Goal: Use online tool/utility: Utilize a website feature to perform a specific function

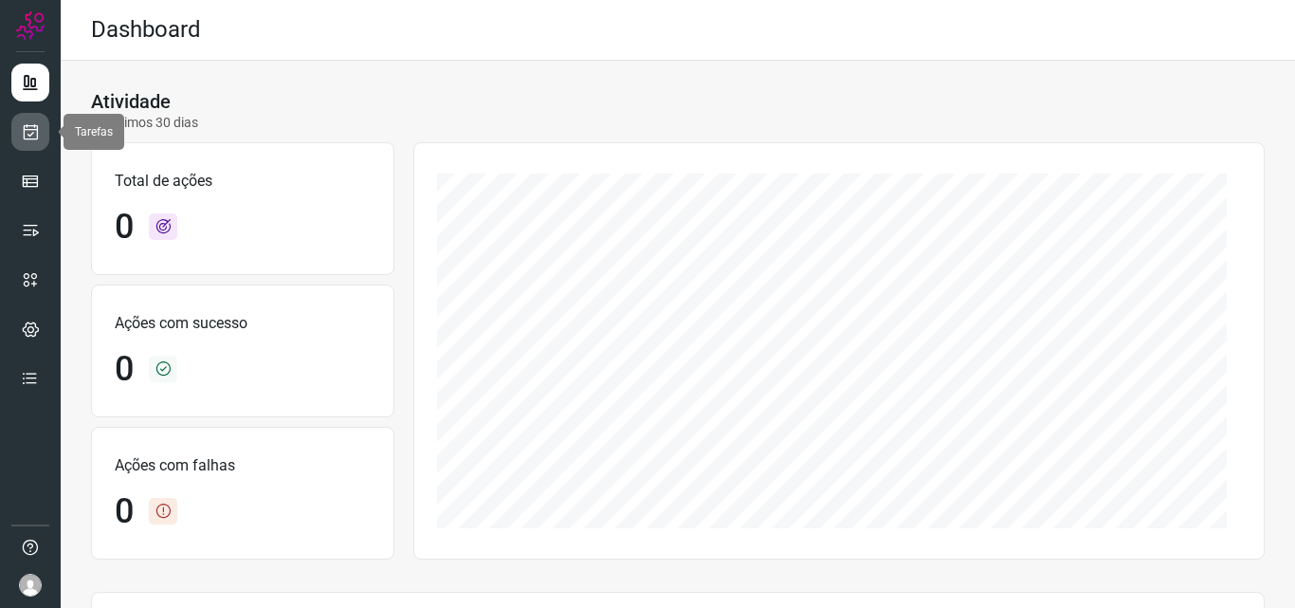
click at [32, 134] on icon at bounding box center [31, 131] width 20 height 19
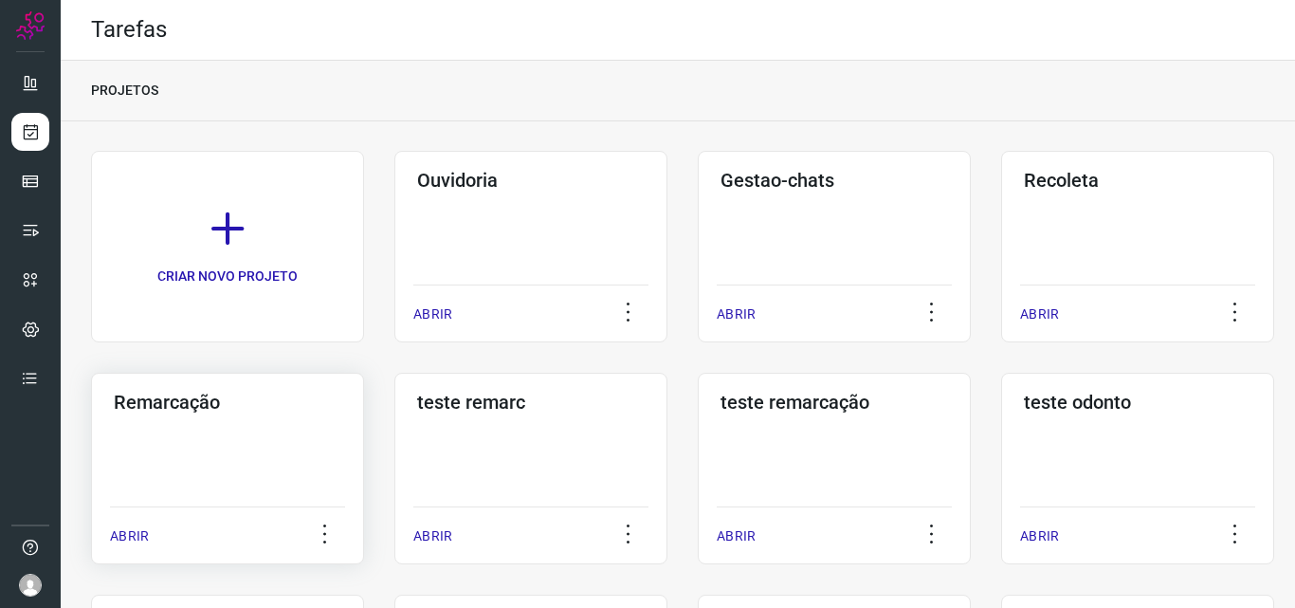
click at [247, 423] on div "Remarcação ABRIR" at bounding box center [227, 469] width 273 height 192
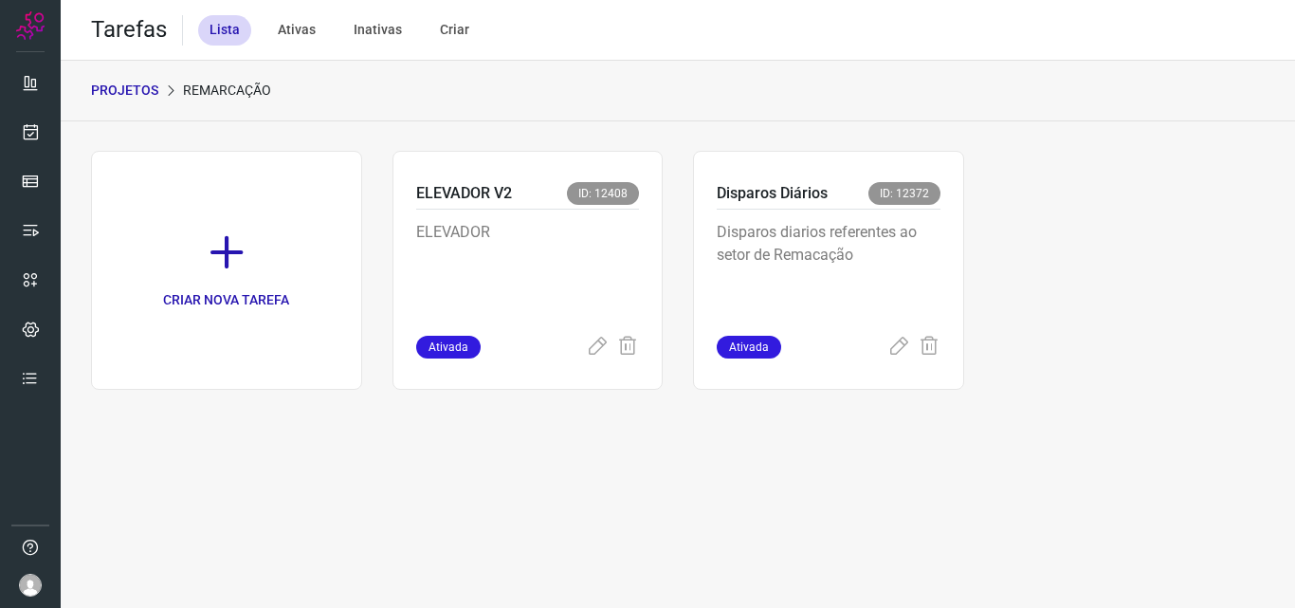
click at [869, 247] on p "Disparos diarios referentes ao setor de Remacação" at bounding box center [829, 268] width 224 height 95
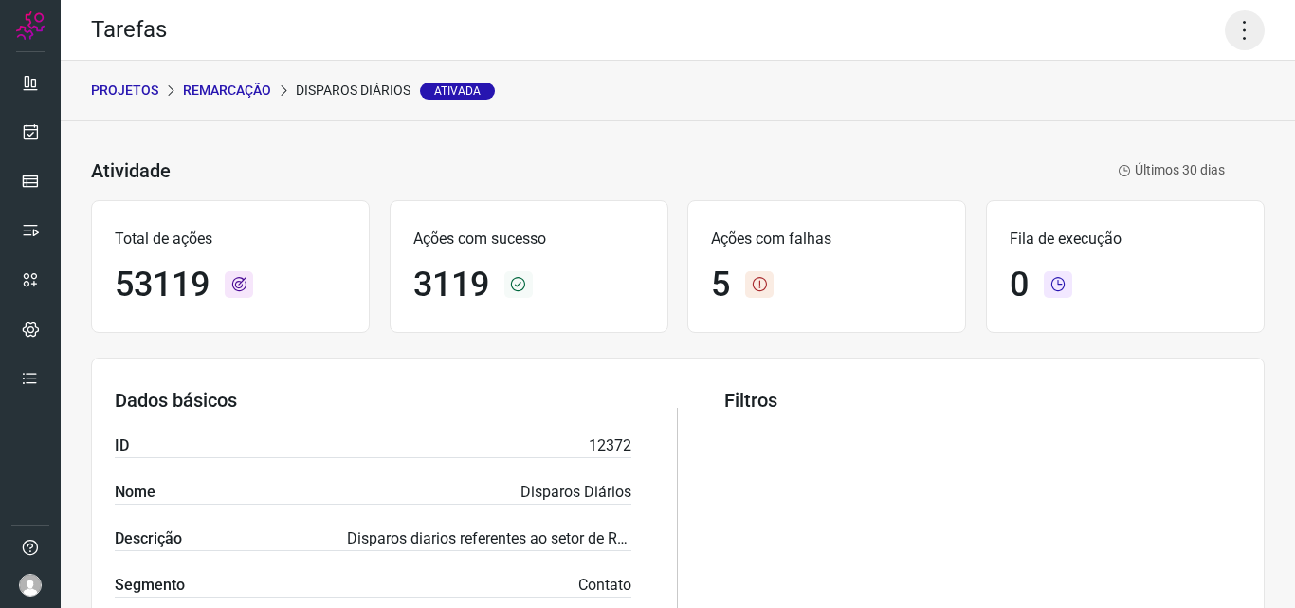
click at [1228, 40] on icon at bounding box center [1245, 30] width 40 height 40
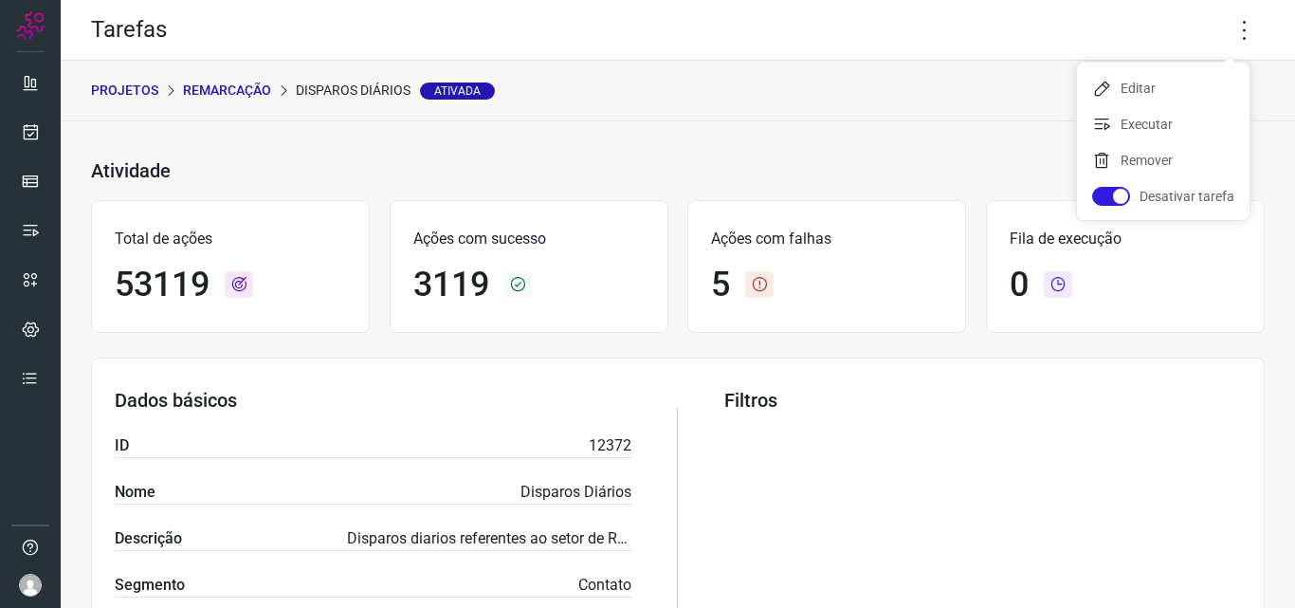
click at [1173, 108] on ul "Editar Executar Remover Desativar tarefa" at bounding box center [1163, 141] width 173 height 157
click at [1164, 123] on li "Executar" at bounding box center [1163, 124] width 173 height 30
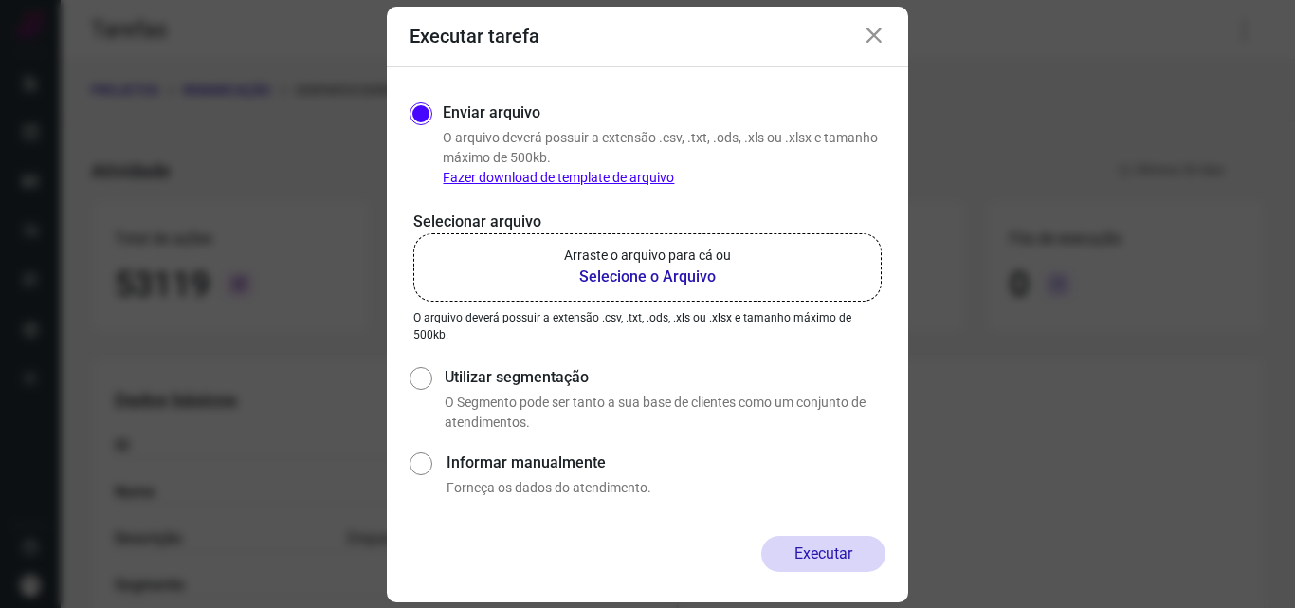
click at [655, 249] on p "Arraste o arquivo para cá ou" at bounding box center [647, 256] width 167 height 20
click at [0, 0] on input "Arraste o arquivo para cá ou Selecione o Arquivo" at bounding box center [0, 0] width 0 height 0
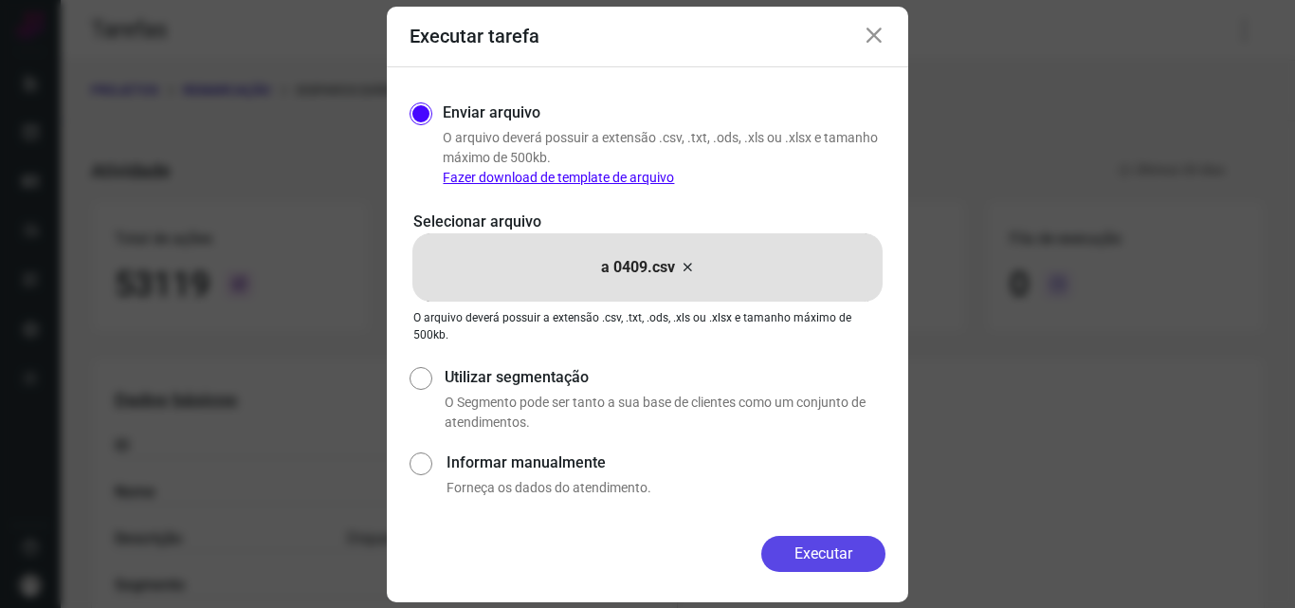
click at [841, 541] on button "Executar" at bounding box center [823, 554] width 124 height 36
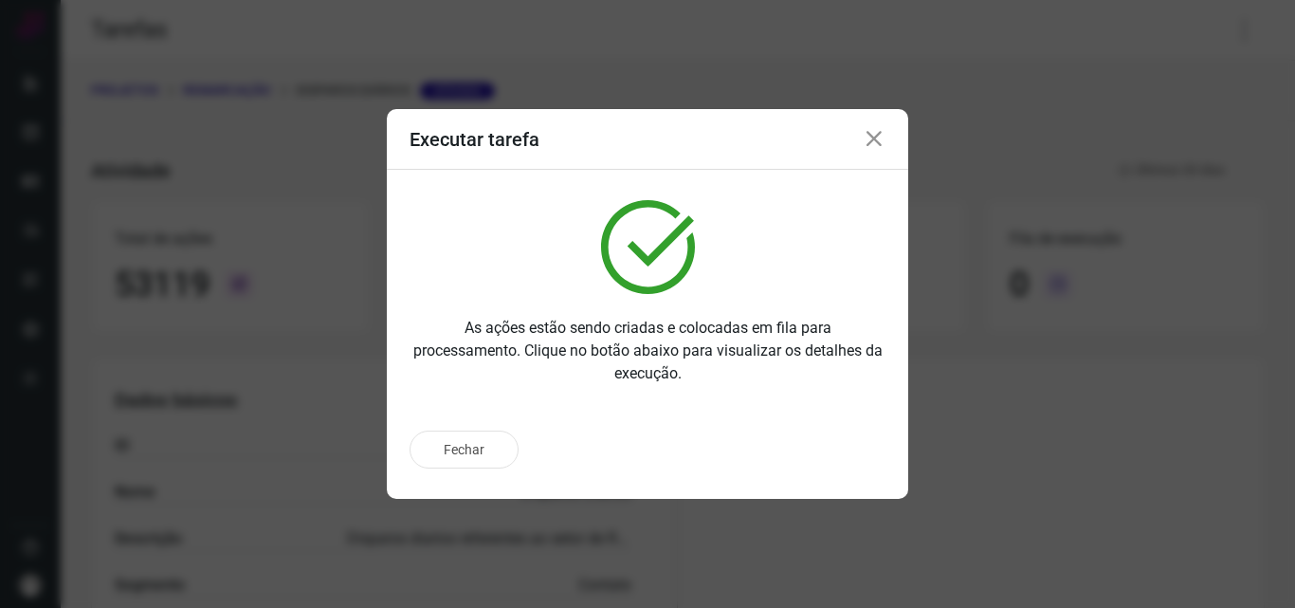
click at [839, 449] on div "Fechar" at bounding box center [648, 449] width 476 height 38
click at [839, 449] on p "Ir para execução" at bounding box center [803, 450] width 100 height 20
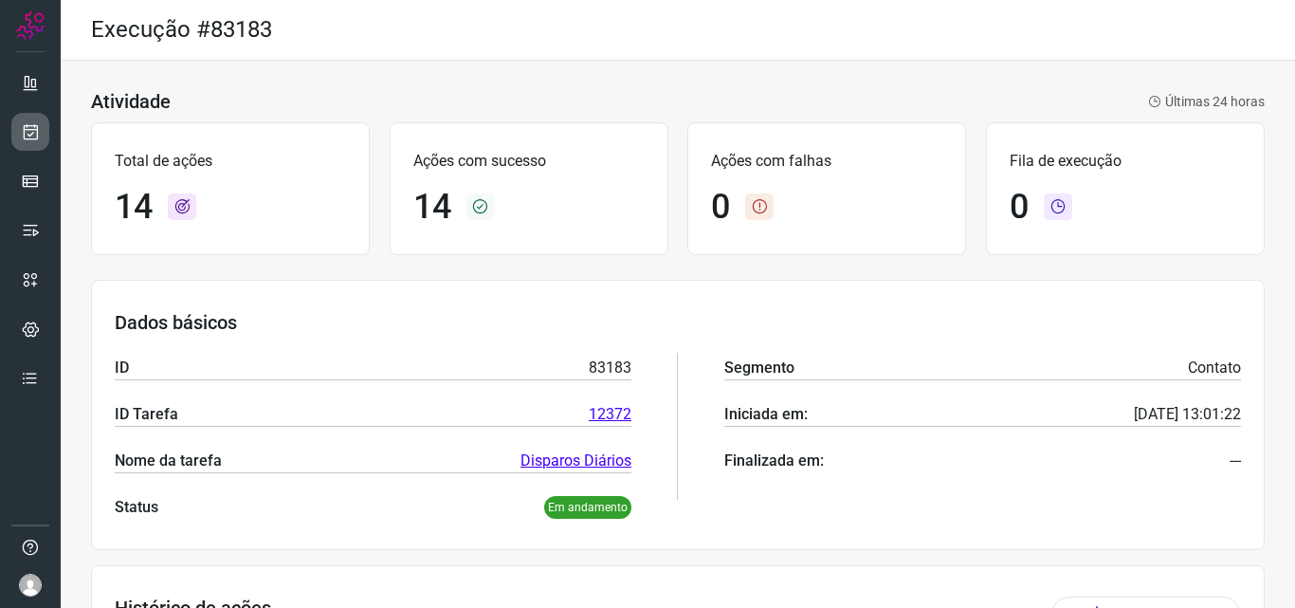
click at [43, 132] on link at bounding box center [30, 132] width 38 height 38
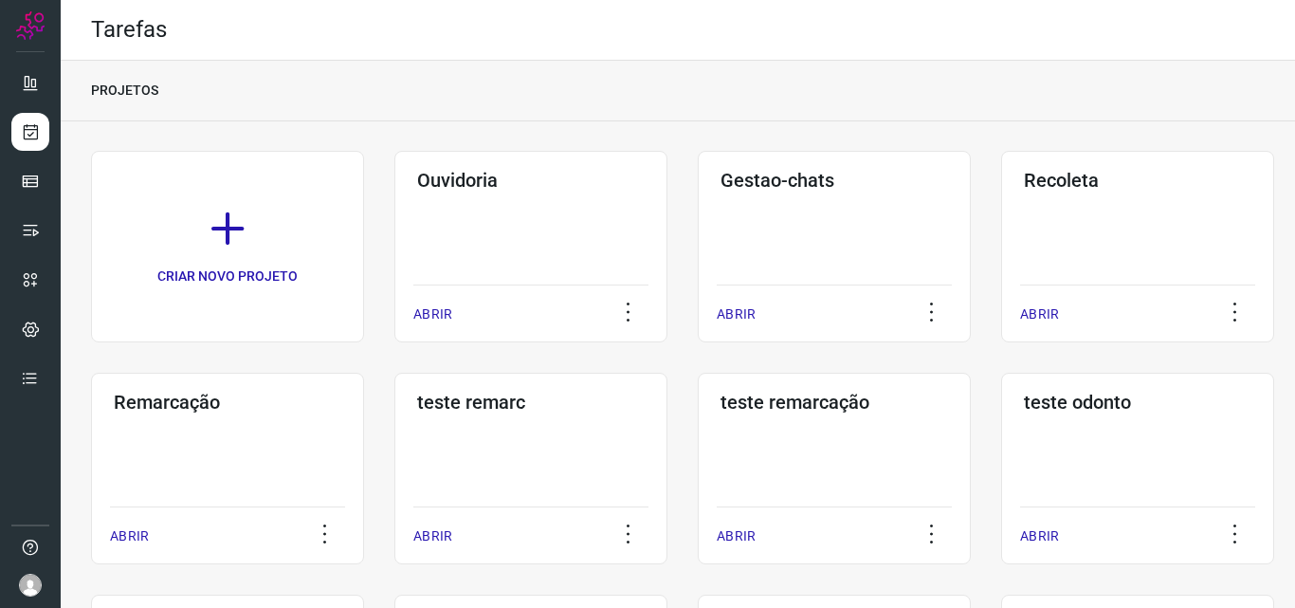
click at [234, 428] on div "Remarcação ABRIR" at bounding box center [227, 469] width 273 height 192
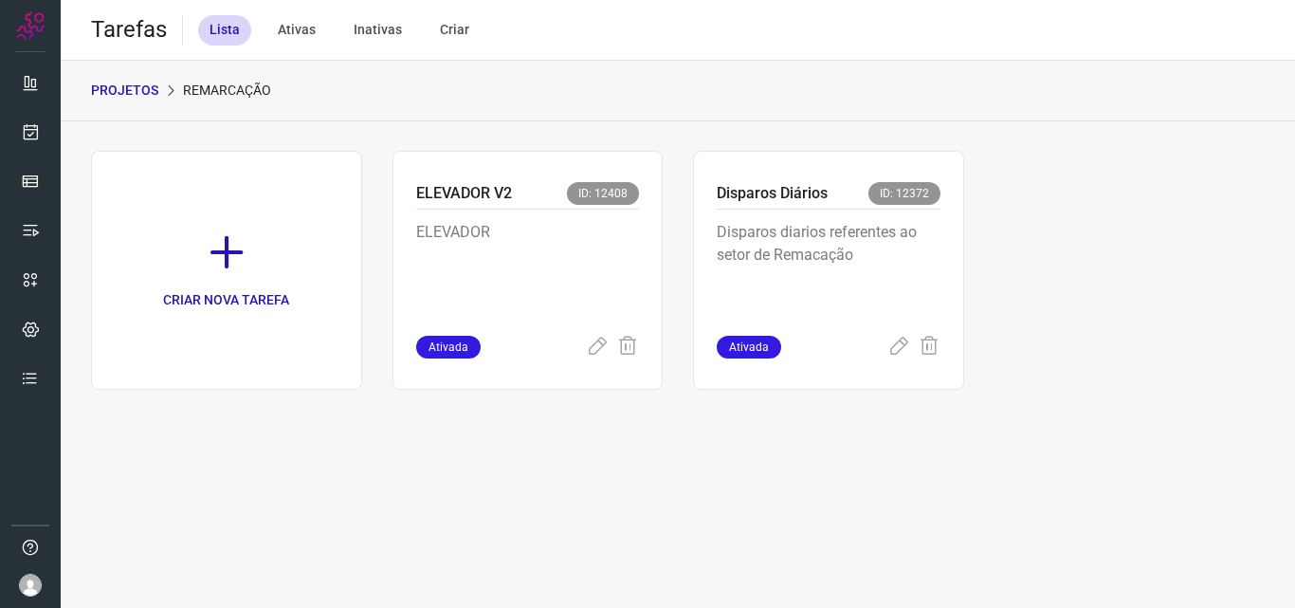
click at [916, 271] on p "Disparos diarios referentes ao setor de Remacação" at bounding box center [829, 268] width 224 height 95
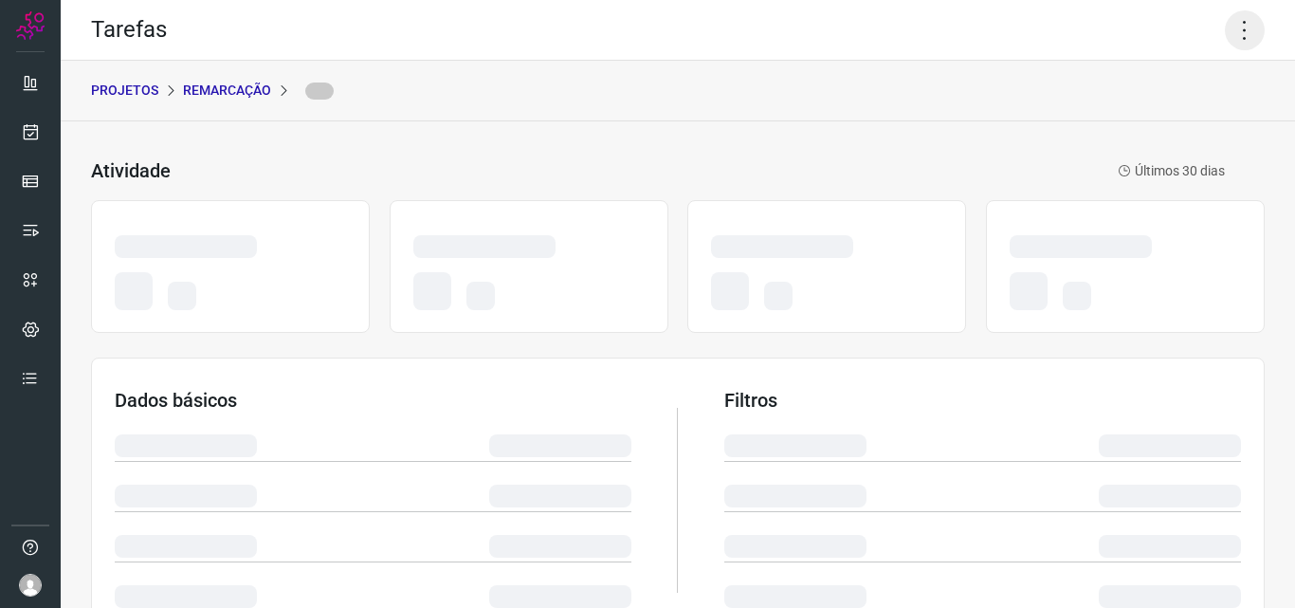
click at [1238, 18] on icon at bounding box center [1245, 30] width 40 height 40
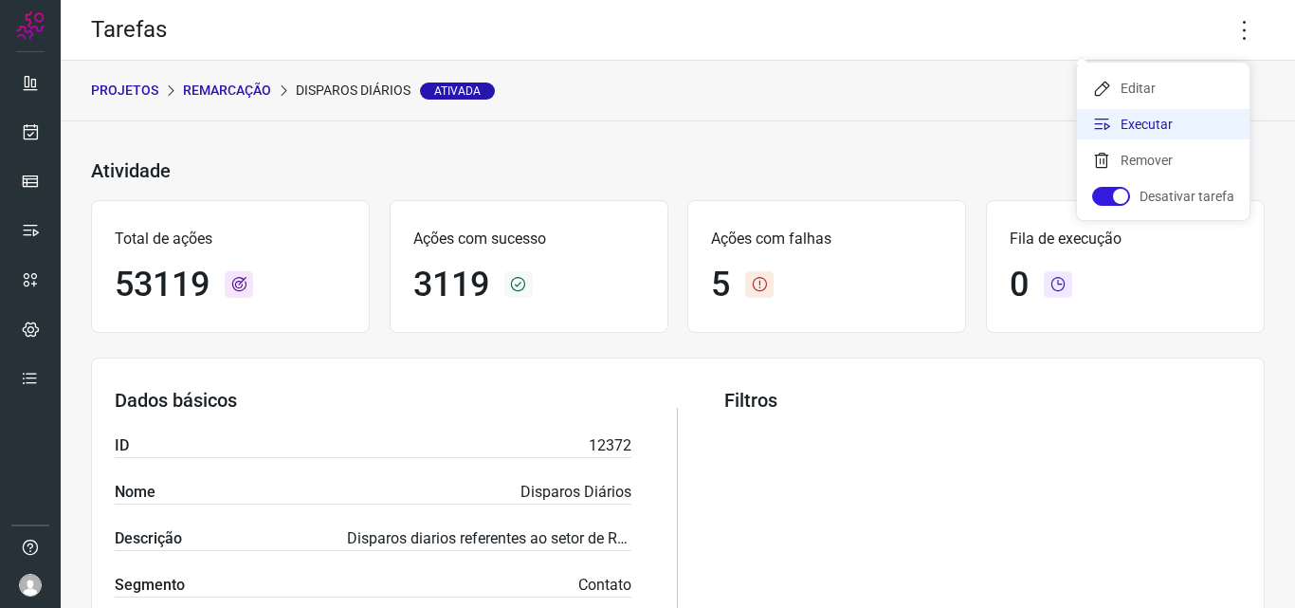
click at [1148, 122] on li "Executar" at bounding box center [1163, 124] width 173 height 30
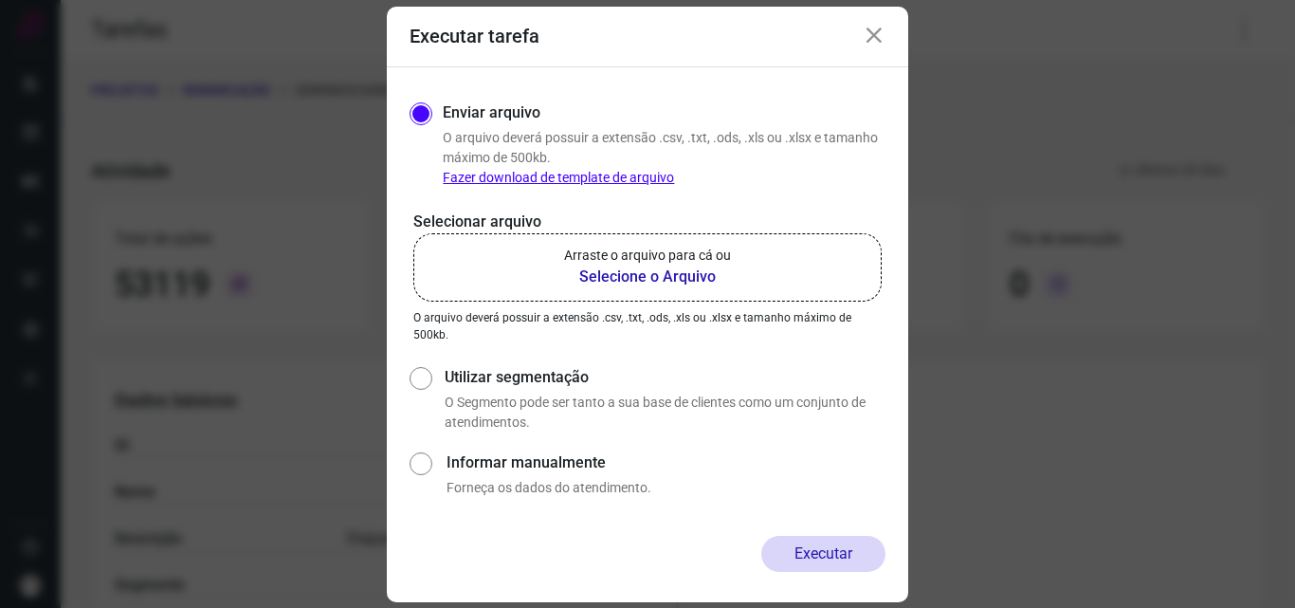
click at [624, 279] on b "Selecione o Arquivo" at bounding box center [647, 277] width 167 height 23
click at [0, 0] on input "Arraste o arquivo para cá ou Selecione o Arquivo" at bounding box center [0, 0] width 0 height 0
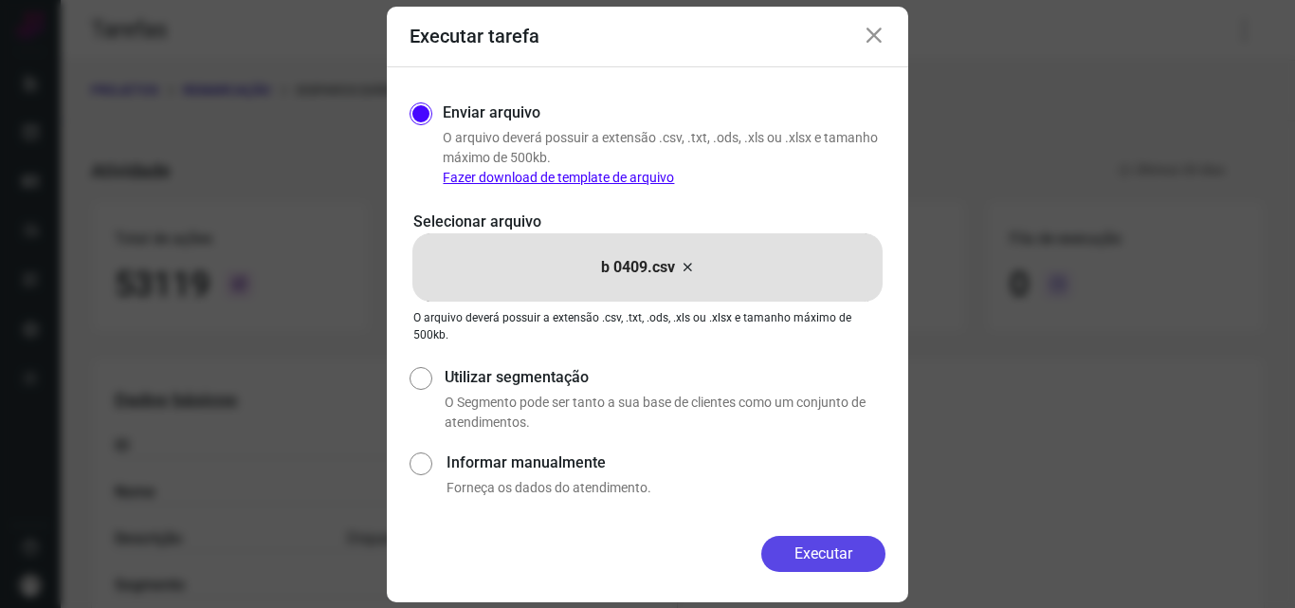
click at [818, 547] on button "Executar" at bounding box center [823, 554] width 124 height 36
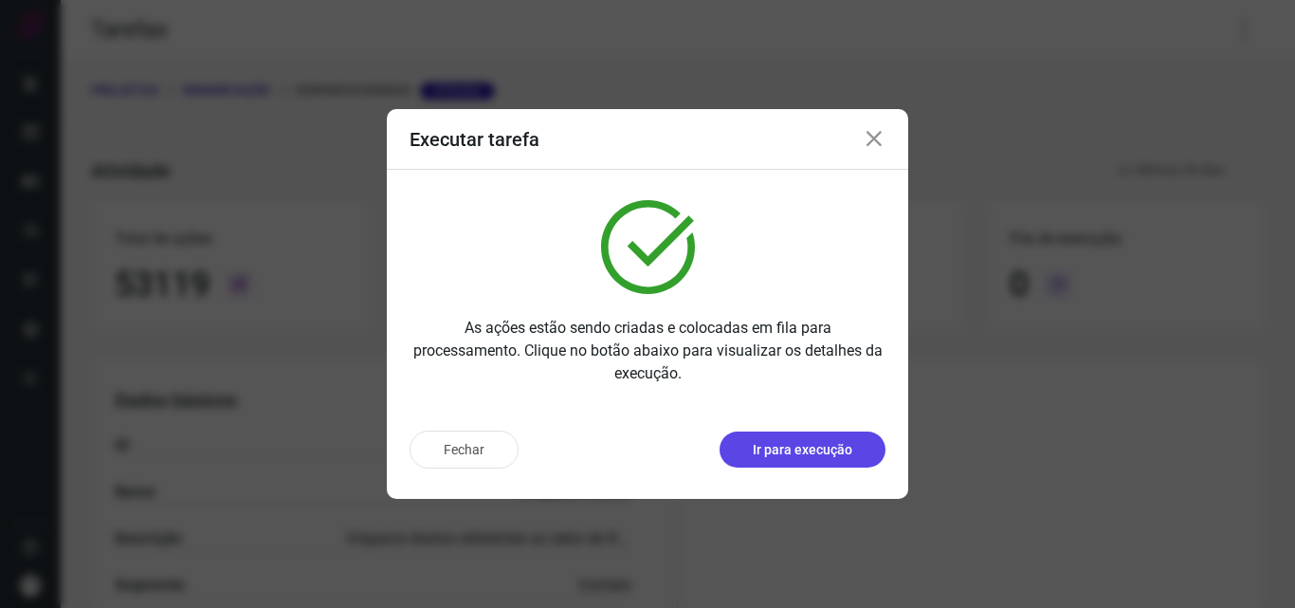
click at [826, 440] on p "Ir para execução" at bounding box center [803, 450] width 100 height 20
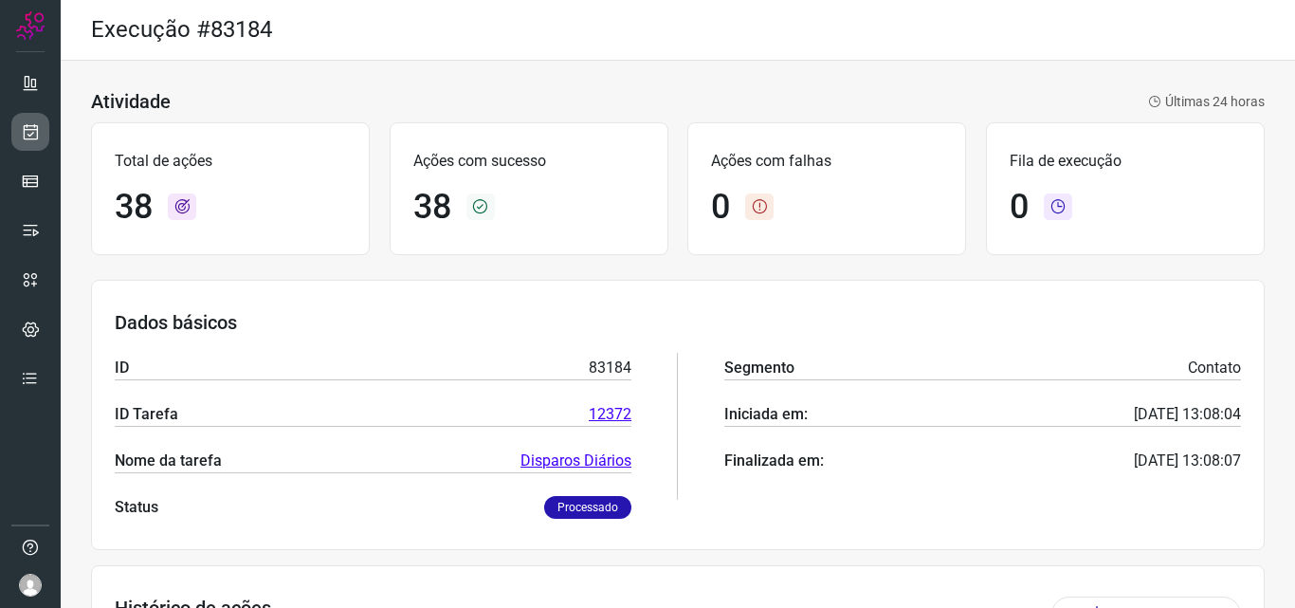
click at [11, 137] on link at bounding box center [30, 132] width 38 height 38
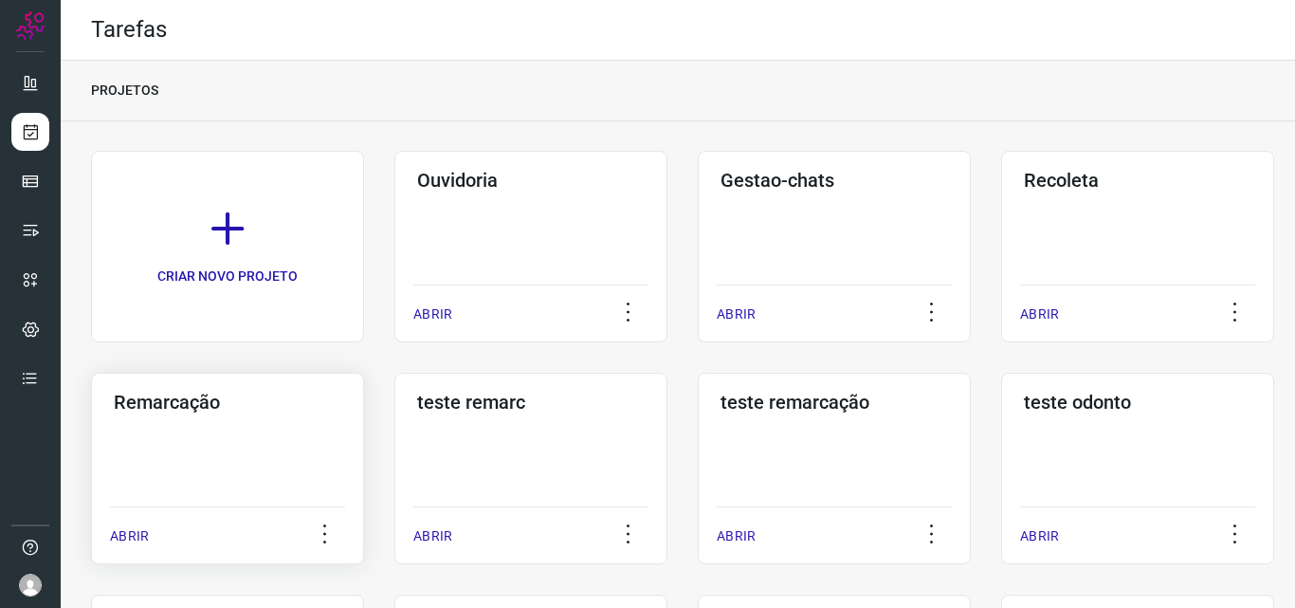
click at [221, 475] on div "Remarcação ABRIR" at bounding box center [227, 469] width 273 height 192
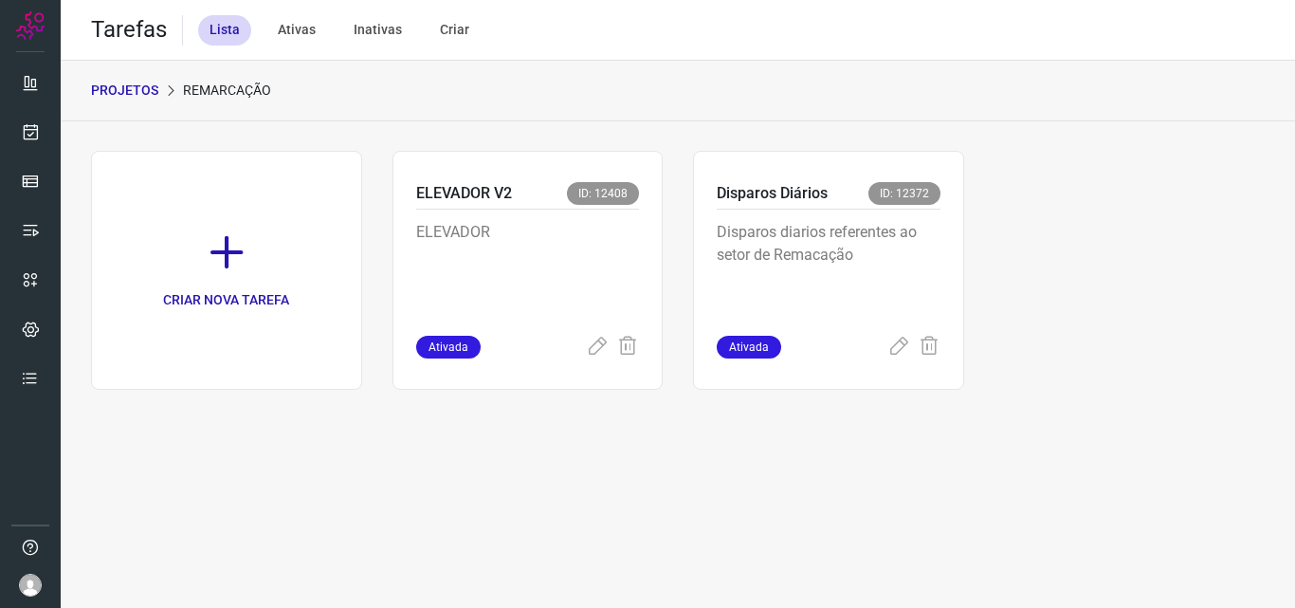
click at [821, 250] on p "Disparos diarios referentes ao setor de Remacação" at bounding box center [829, 268] width 224 height 95
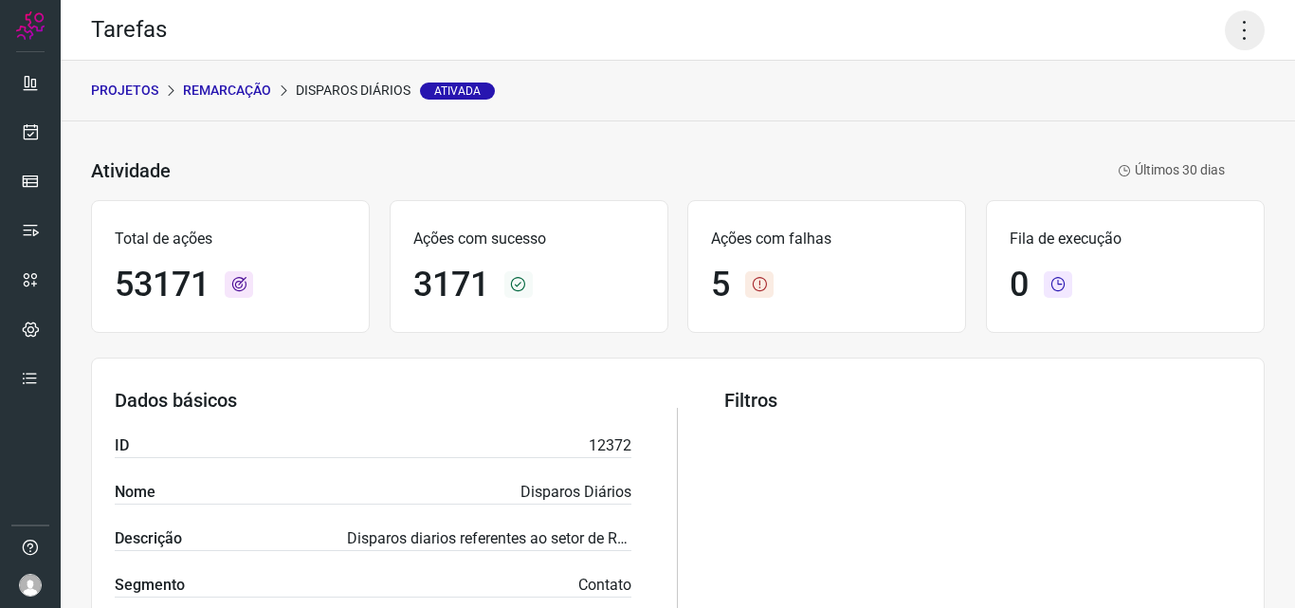
click at [1225, 14] on icon at bounding box center [1245, 30] width 40 height 40
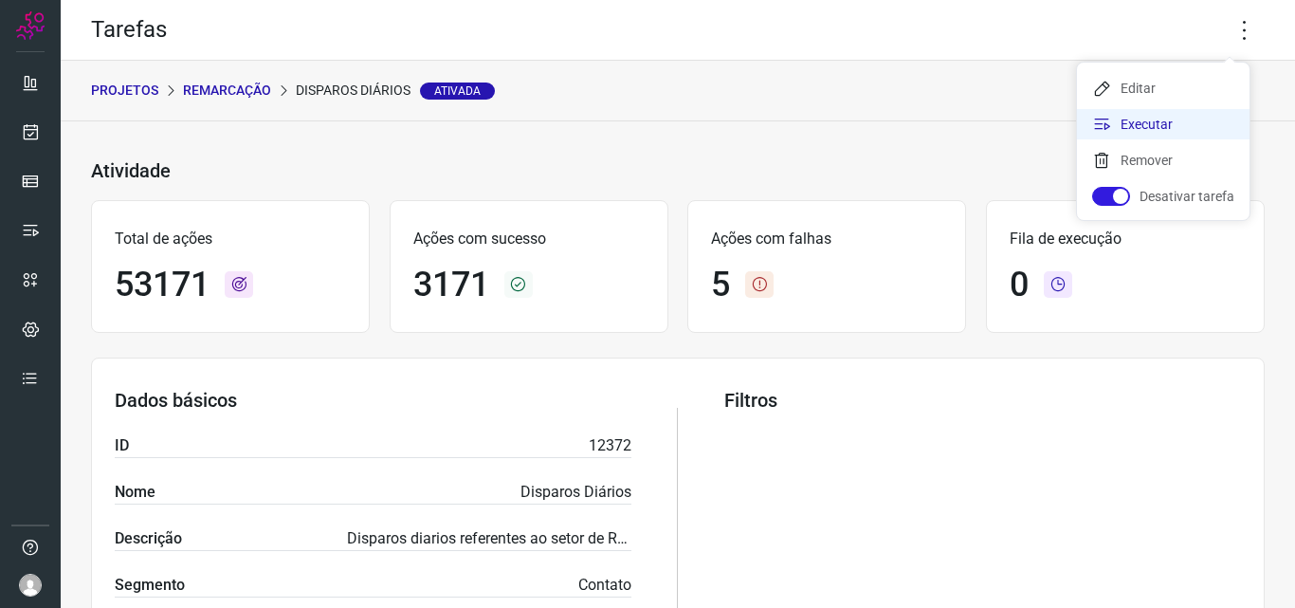
click at [1170, 119] on li "Executar" at bounding box center [1163, 124] width 173 height 30
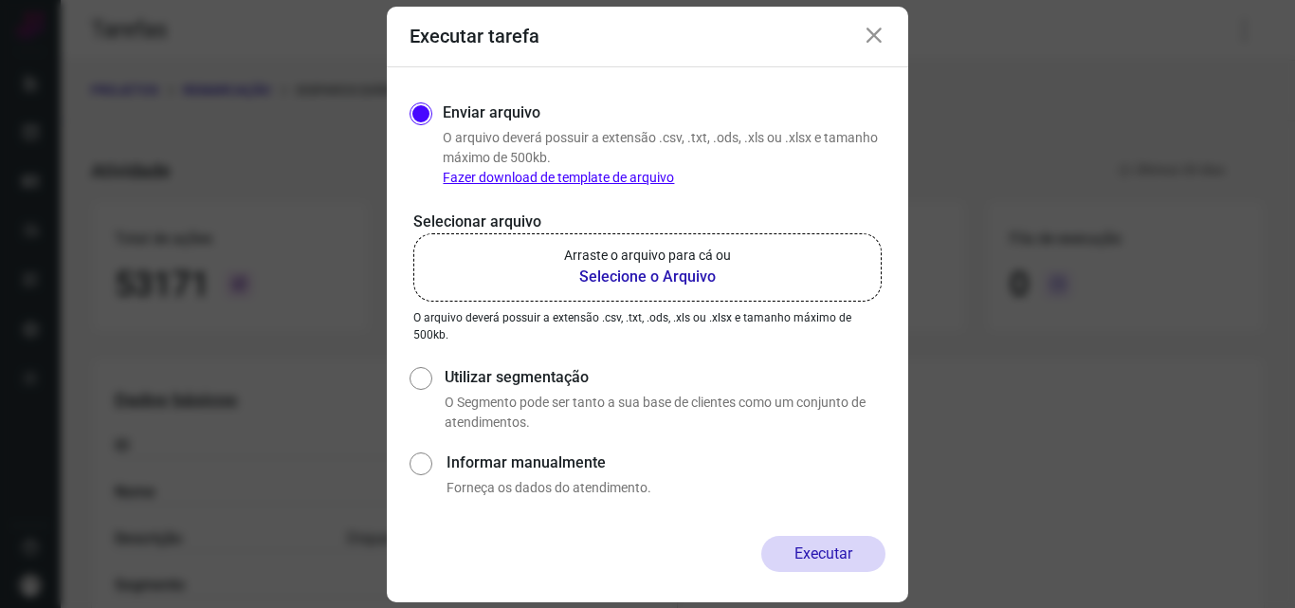
click at [585, 271] on b "Selecione o Arquivo" at bounding box center [647, 277] width 167 height 23
click at [0, 0] on input "Arraste o arquivo para cá ou Selecione o Arquivo" at bounding box center [0, 0] width 0 height 0
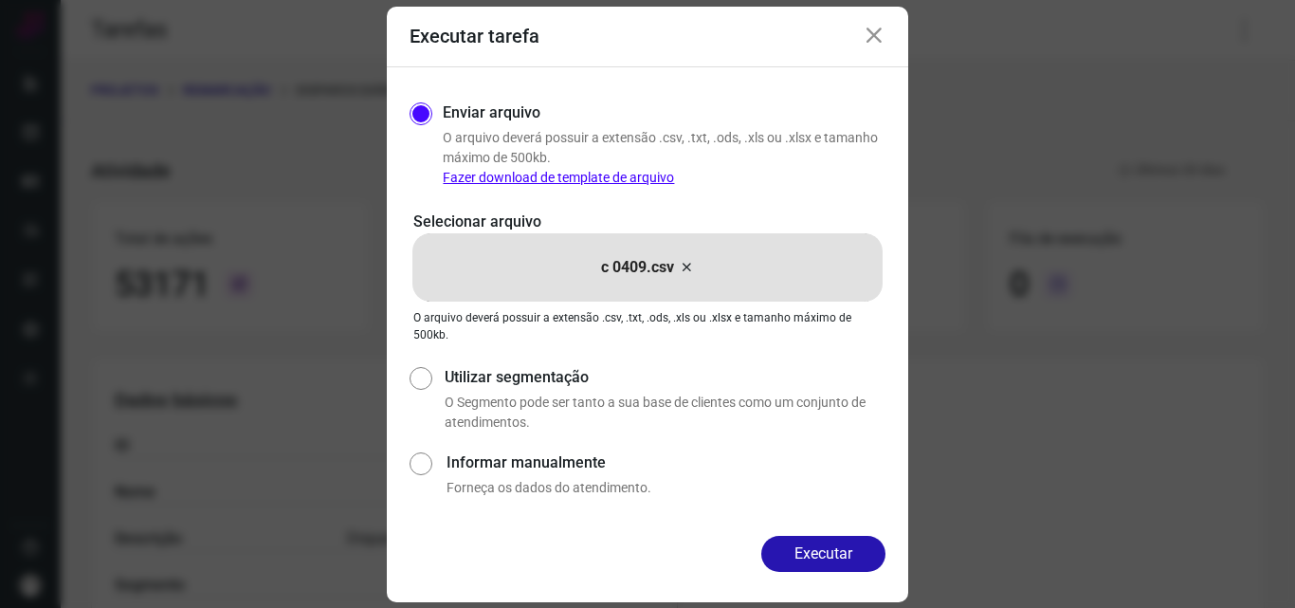
click at [818, 560] on button "Executar" at bounding box center [823, 554] width 124 height 36
click at [818, 560] on div "Executar tarefa Enviar arquivo O arquivo deverá possuir a extensão .csv, .txt, …" at bounding box center [647, 304] width 1295 height 608
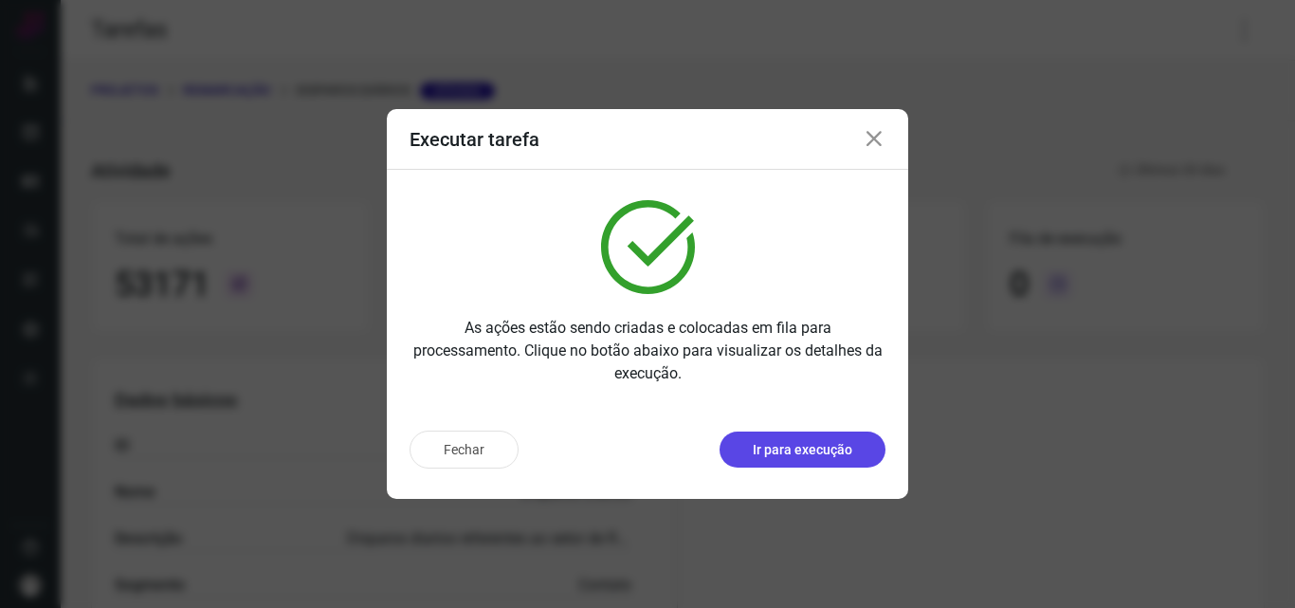
click at [827, 447] on p "Ir para execução" at bounding box center [803, 450] width 100 height 20
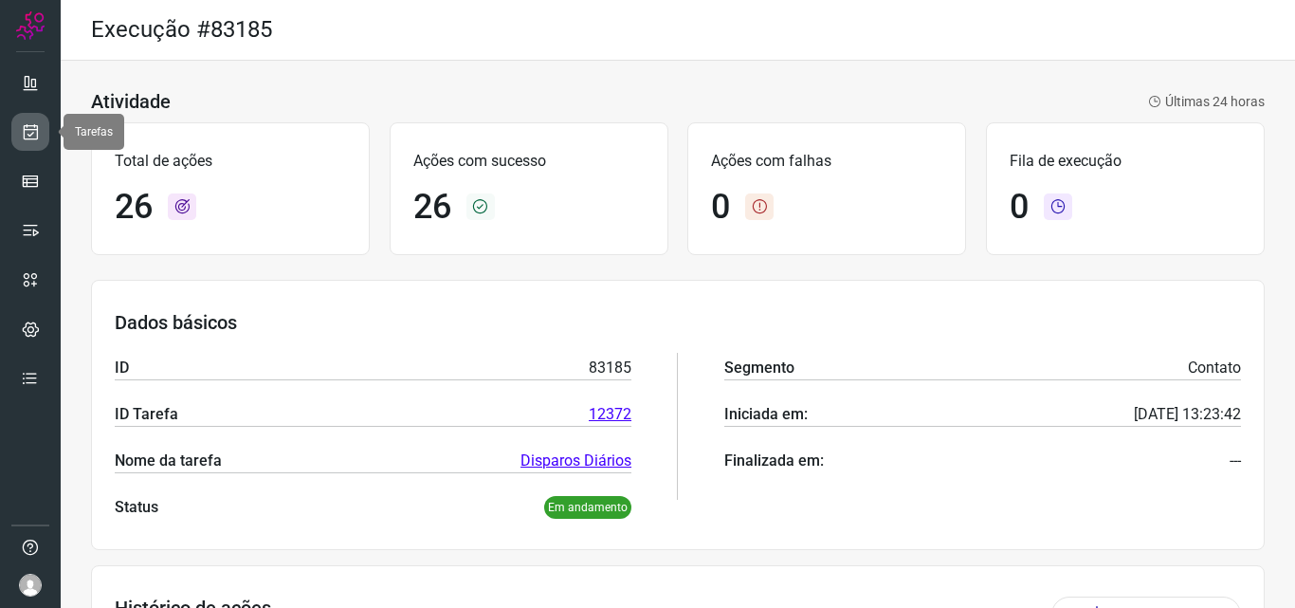
click at [37, 143] on link at bounding box center [30, 132] width 38 height 38
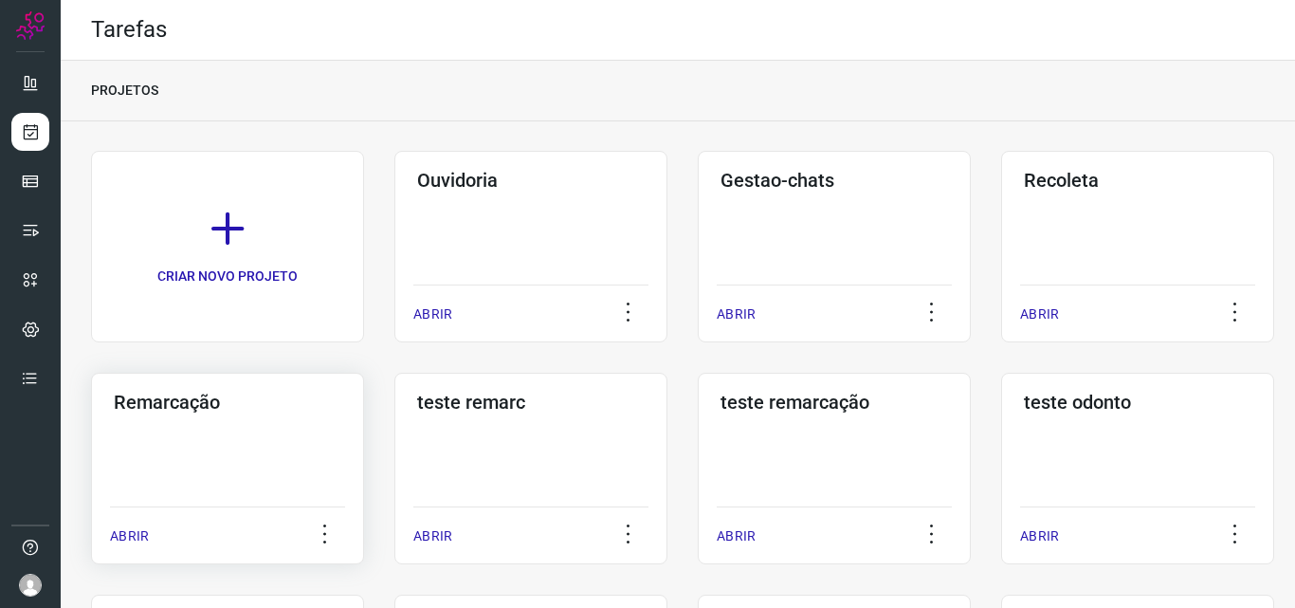
click at [179, 417] on div "Remarcação ABRIR" at bounding box center [227, 469] width 273 height 192
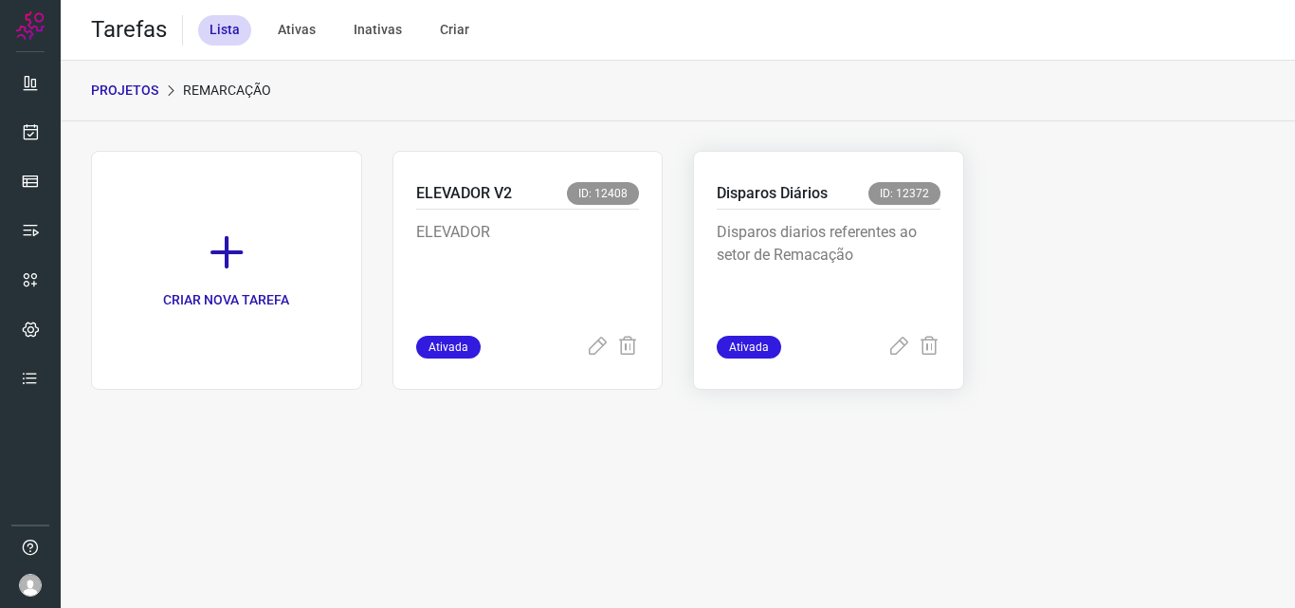
click at [854, 244] on p "Disparos diarios referentes ao setor de Remacação" at bounding box center [829, 268] width 224 height 95
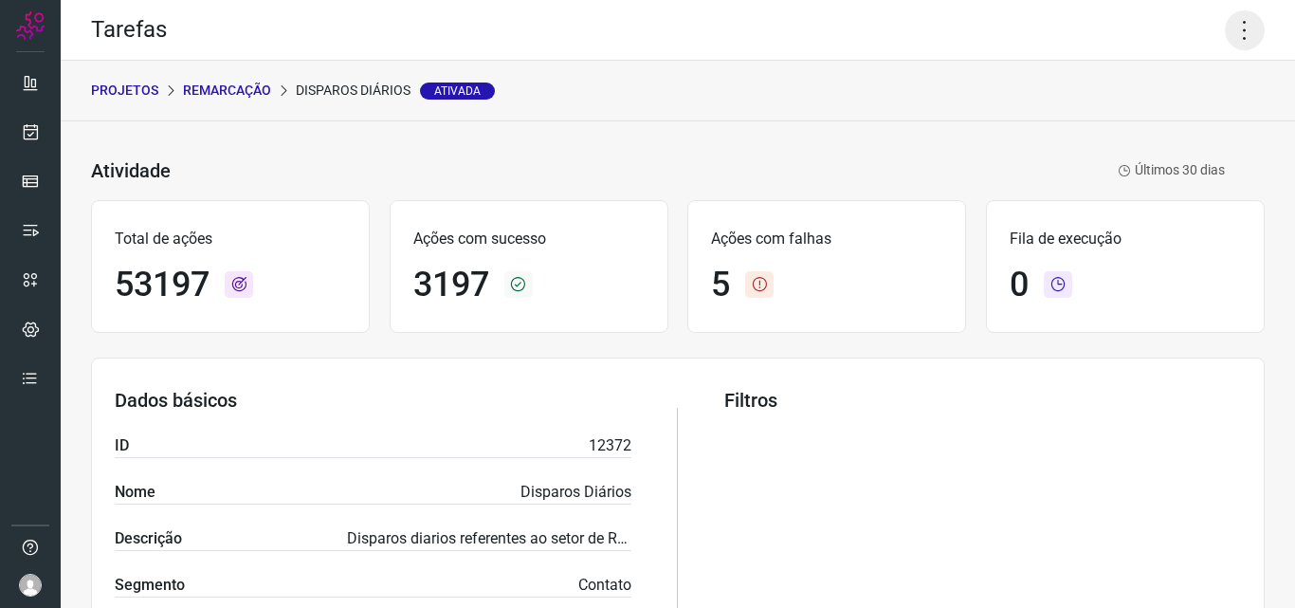
click at [1230, 10] on icon at bounding box center [1245, 30] width 40 height 40
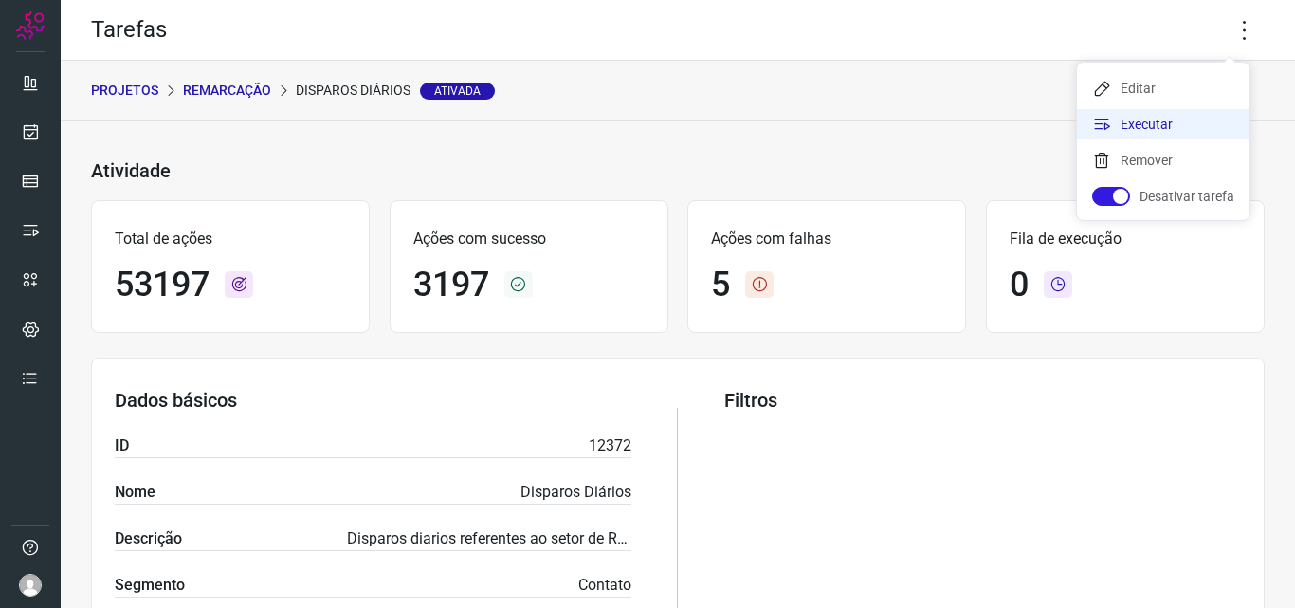
click at [1142, 134] on li "Executar" at bounding box center [1163, 124] width 173 height 30
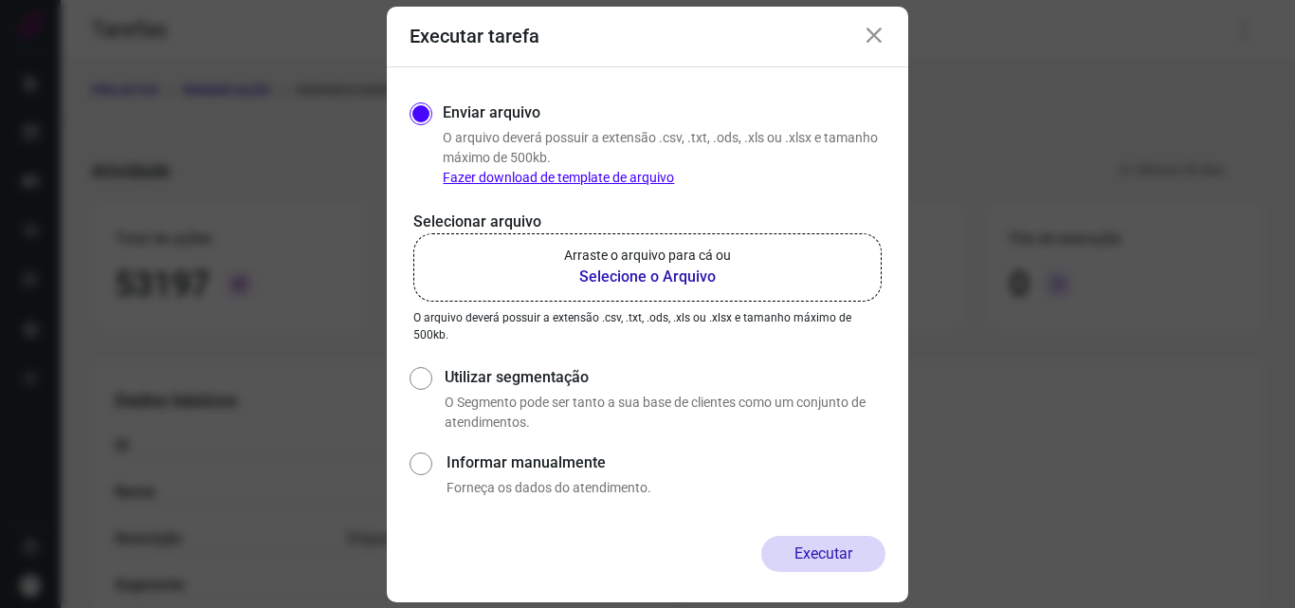
click at [631, 268] on b "Selecione o Arquivo" at bounding box center [647, 277] width 167 height 23
click at [0, 0] on input "Arraste o arquivo para cá ou Selecione o Arquivo" at bounding box center [0, 0] width 0 height 0
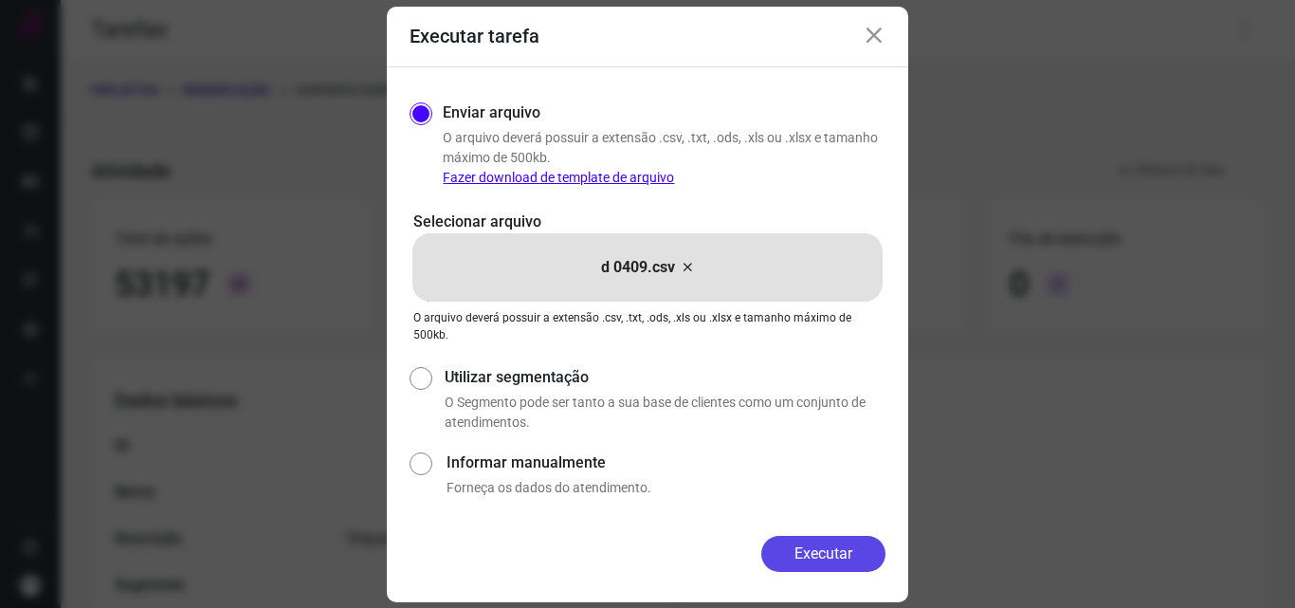
click at [841, 567] on button "Executar" at bounding box center [823, 554] width 124 height 36
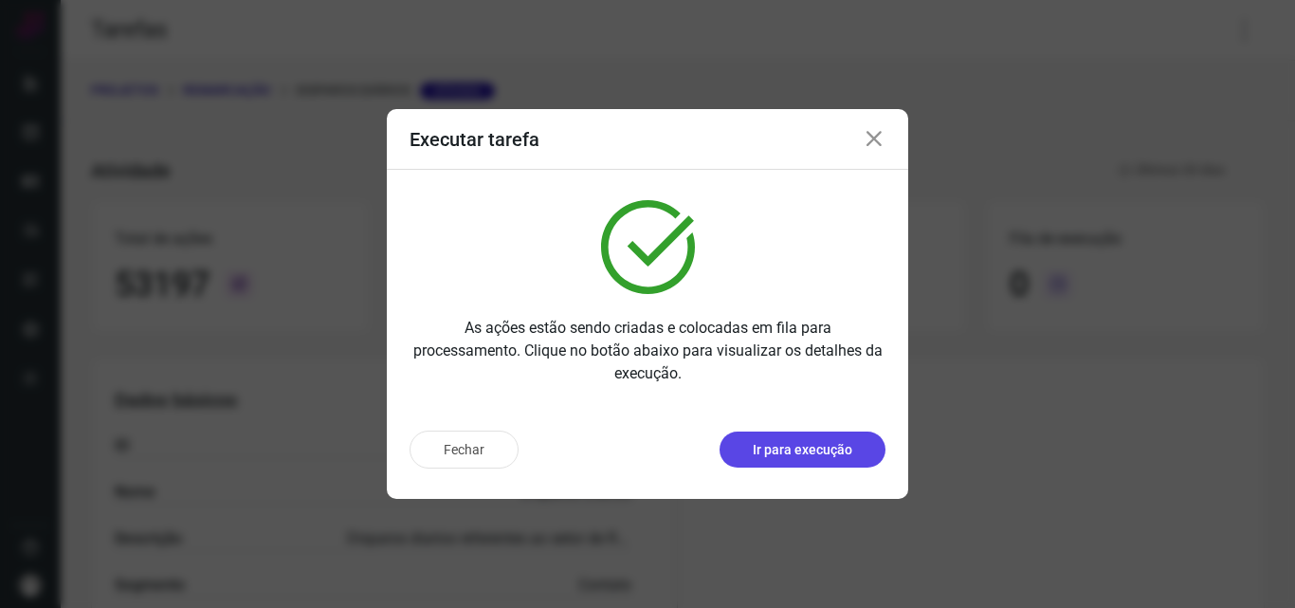
click at [786, 433] on button "Ir para execução" at bounding box center [803, 449] width 166 height 36
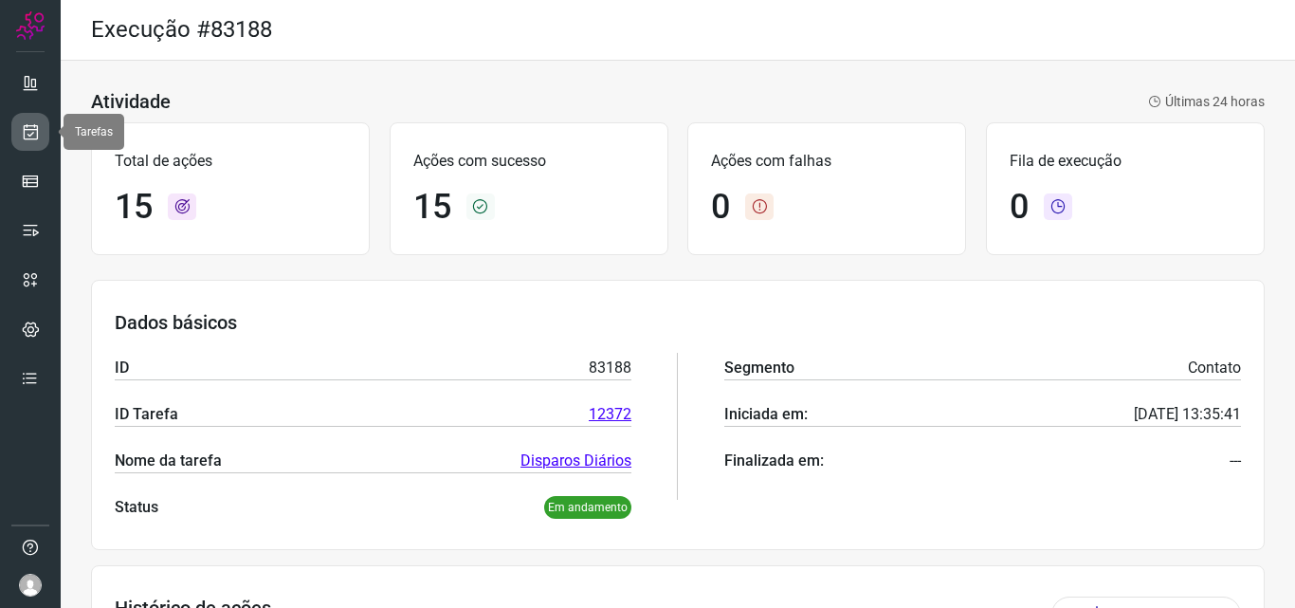
click at [38, 131] on icon at bounding box center [31, 131] width 20 height 19
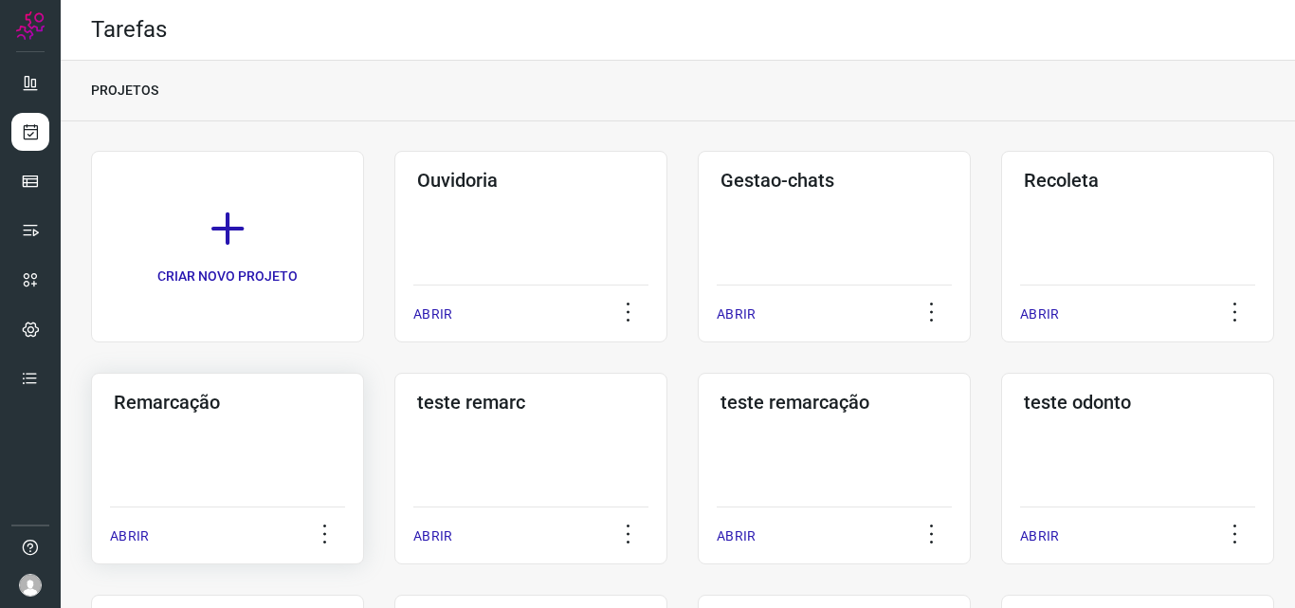
click at [264, 447] on div "Remarcação ABRIR" at bounding box center [227, 469] width 273 height 192
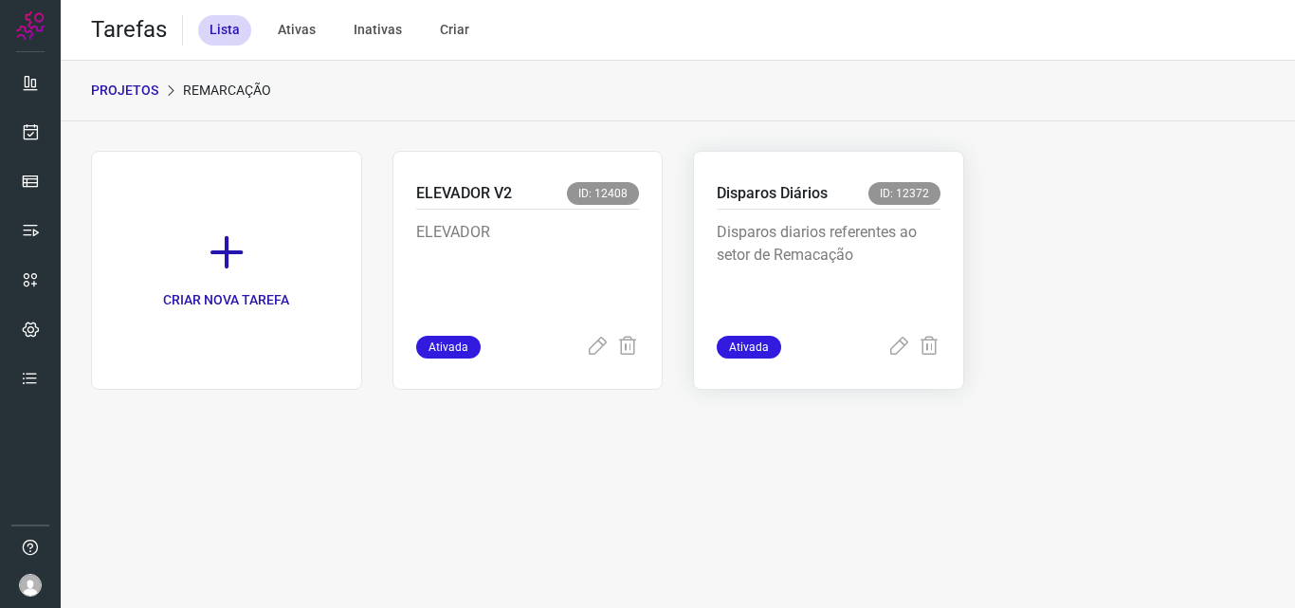
click at [781, 226] on p "Disparos diarios referentes ao setor de Remacação" at bounding box center [829, 268] width 224 height 95
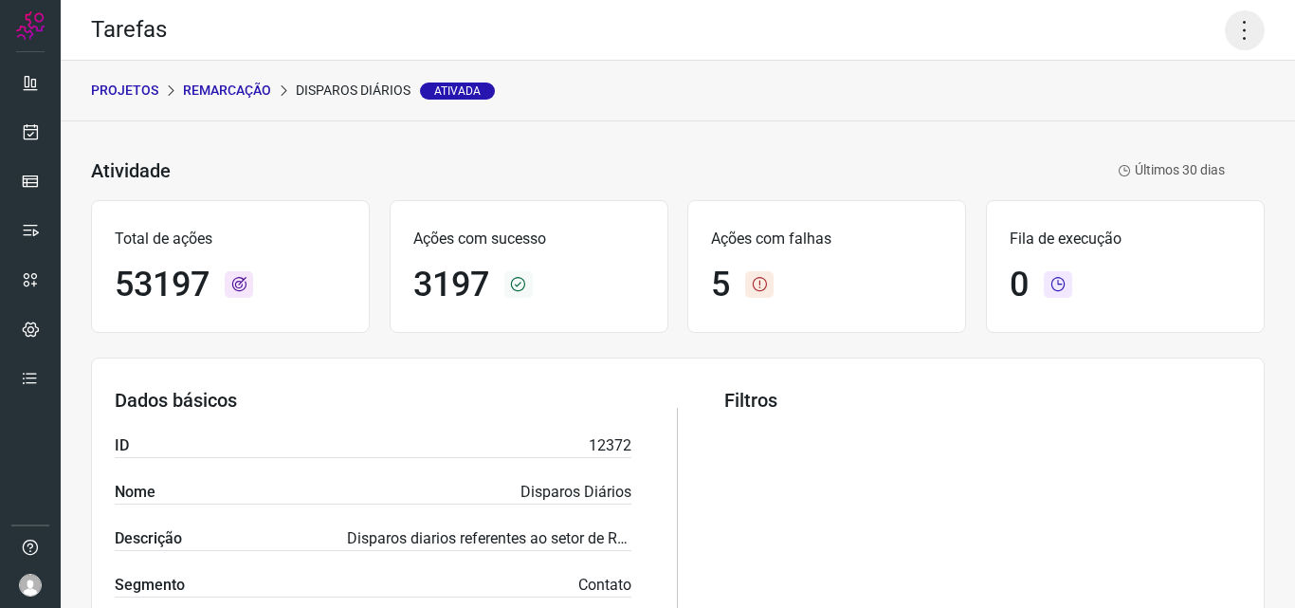
click at [1239, 15] on icon at bounding box center [1245, 30] width 40 height 40
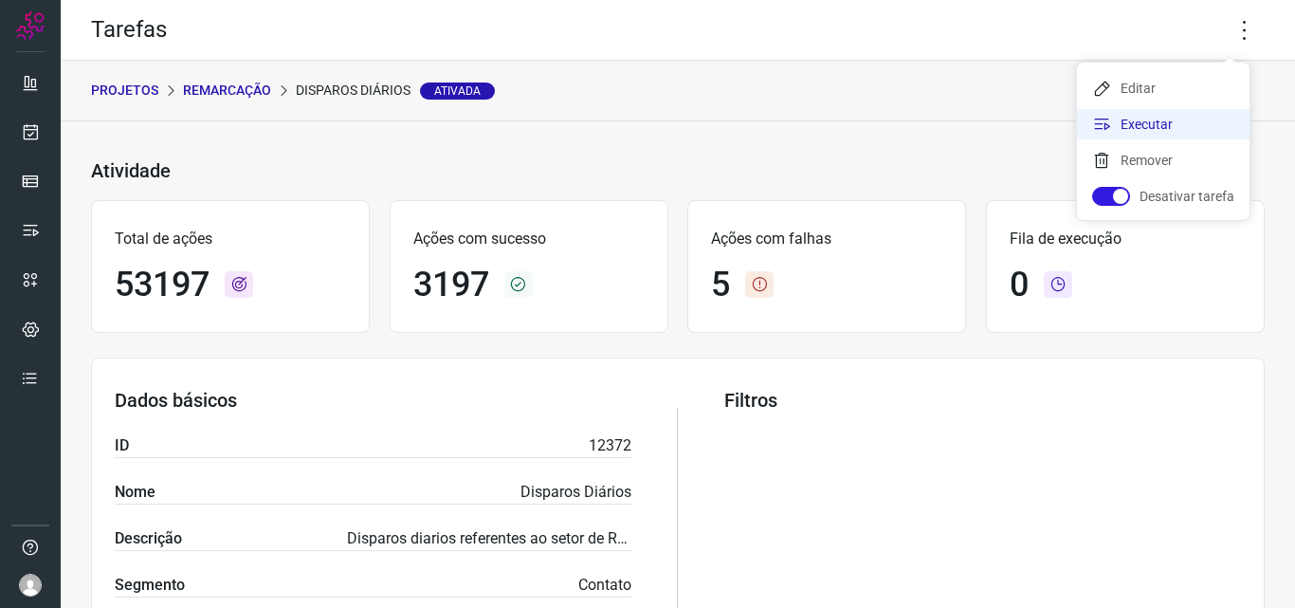
click at [1161, 118] on li "Executar" at bounding box center [1163, 124] width 173 height 30
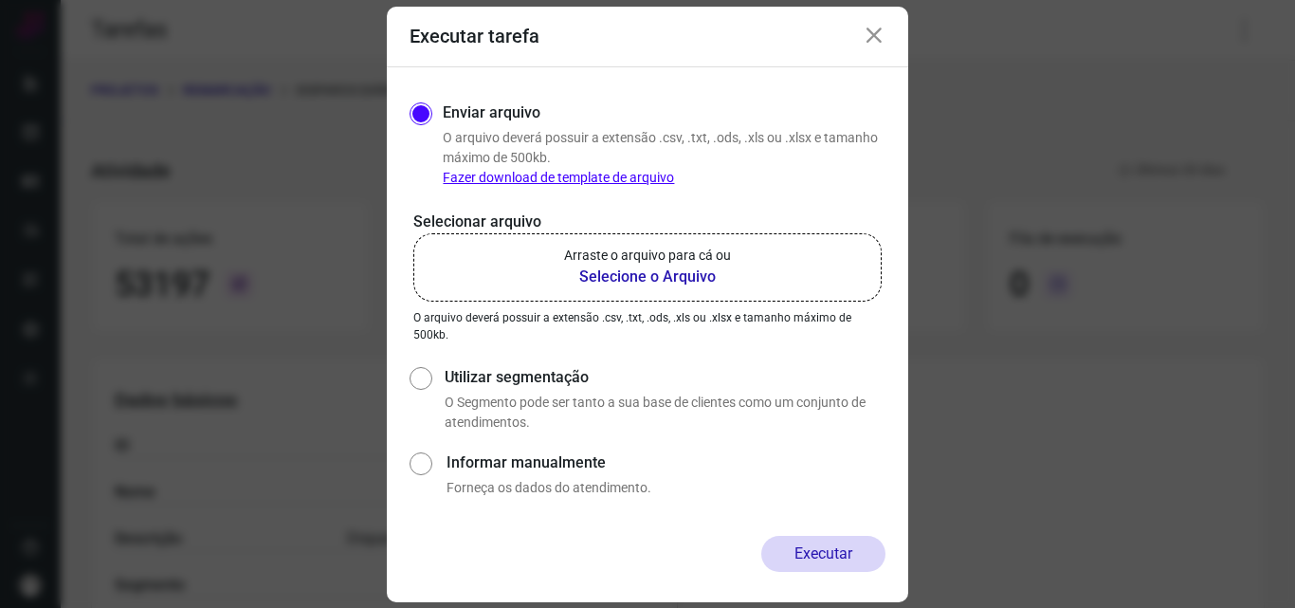
click at [632, 293] on label "Arraste o arquivo para cá ou Selecione o Arquivo" at bounding box center [647, 267] width 468 height 68
click at [0, 0] on input "Arraste o arquivo para cá ou Selecione o Arquivo" at bounding box center [0, 0] width 0 height 0
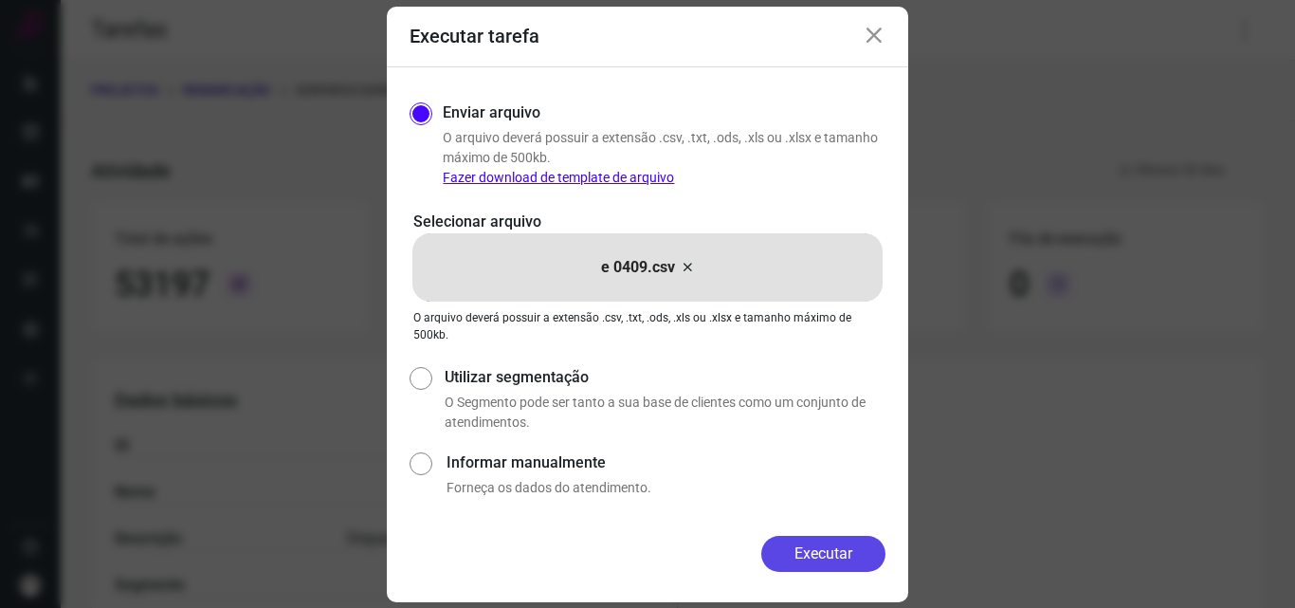
click at [790, 547] on button "Executar" at bounding box center [823, 554] width 124 height 36
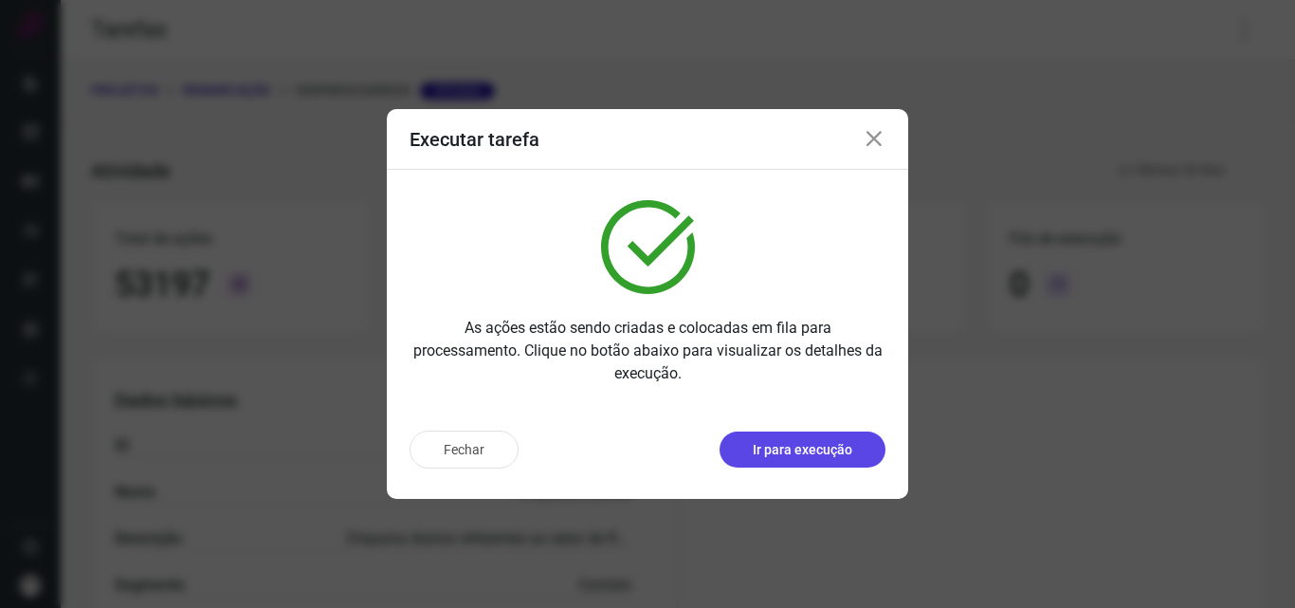
click at [821, 446] on p "Ir para execução" at bounding box center [803, 450] width 100 height 20
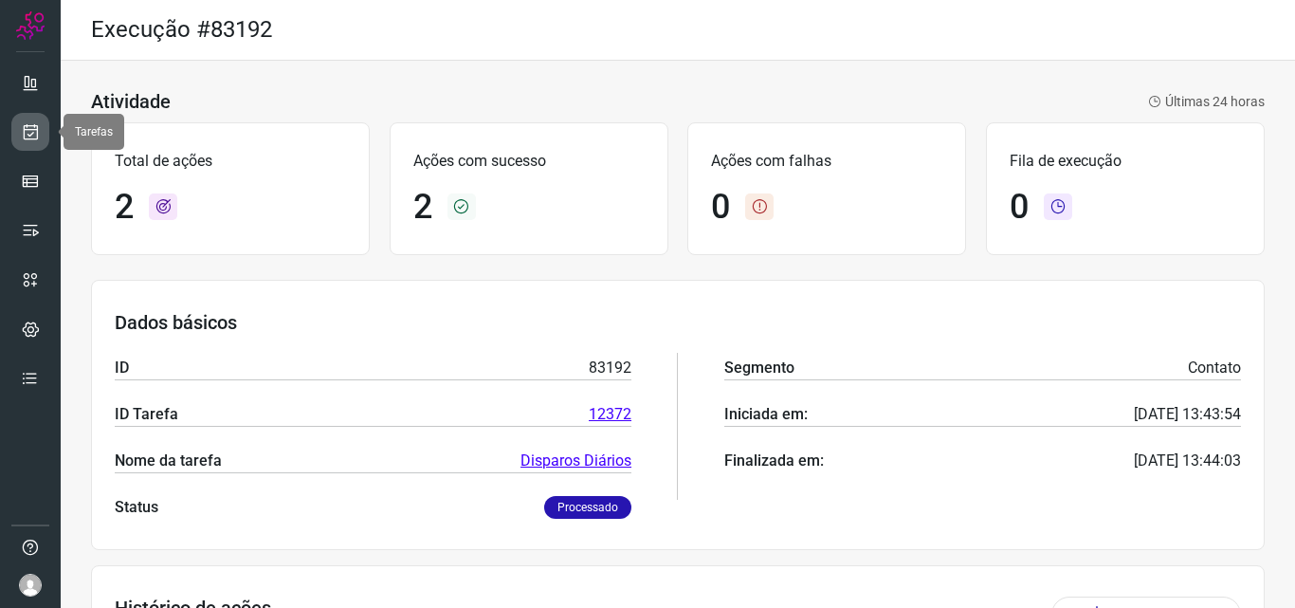
click at [38, 124] on icon at bounding box center [31, 131] width 20 height 19
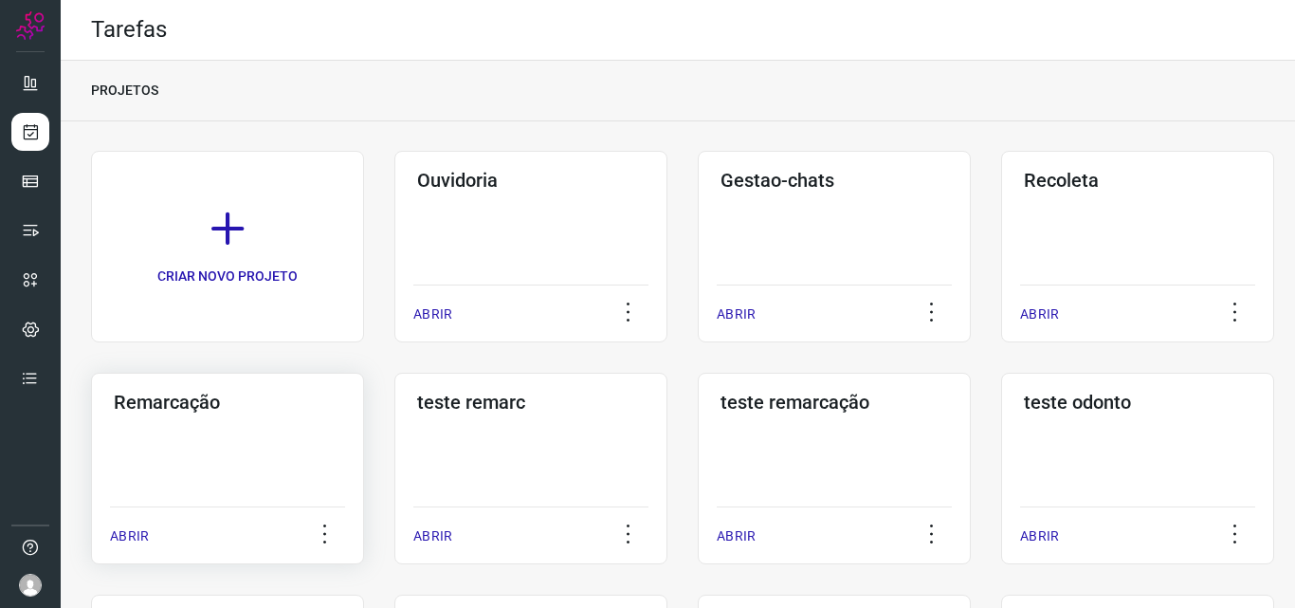
click at [226, 414] on div "Remarcação ABRIR" at bounding box center [227, 469] width 273 height 192
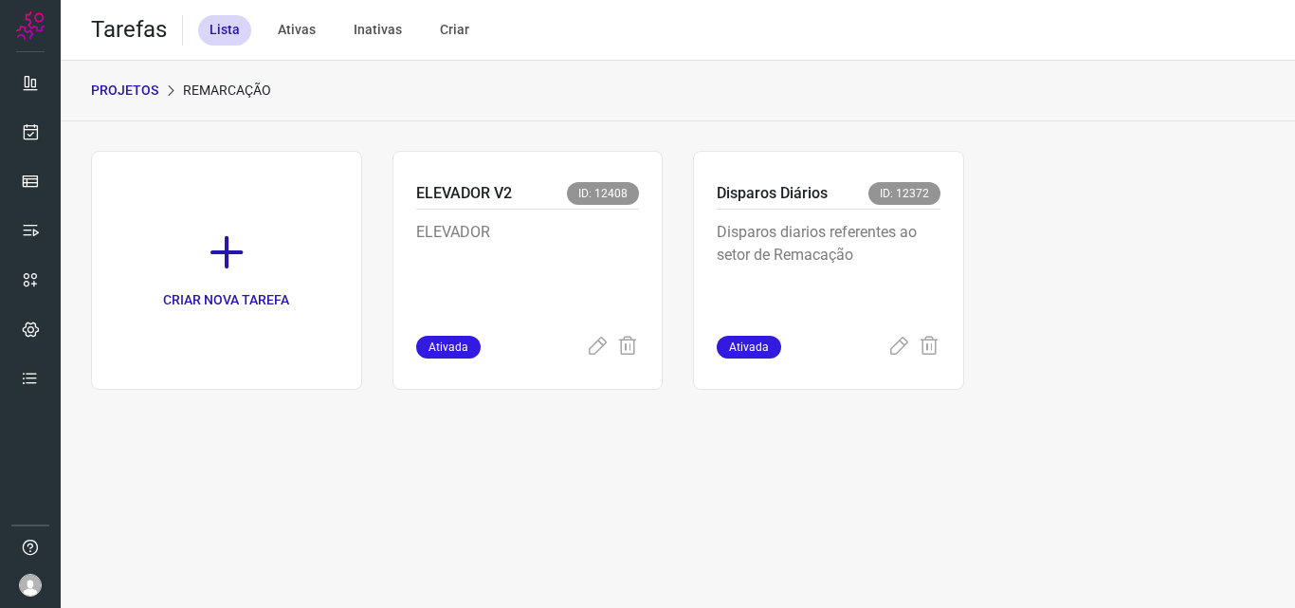
click at [868, 244] on p "Disparos diarios referentes ao setor de Remacação" at bounding box center [829, 268] width 224 height 95
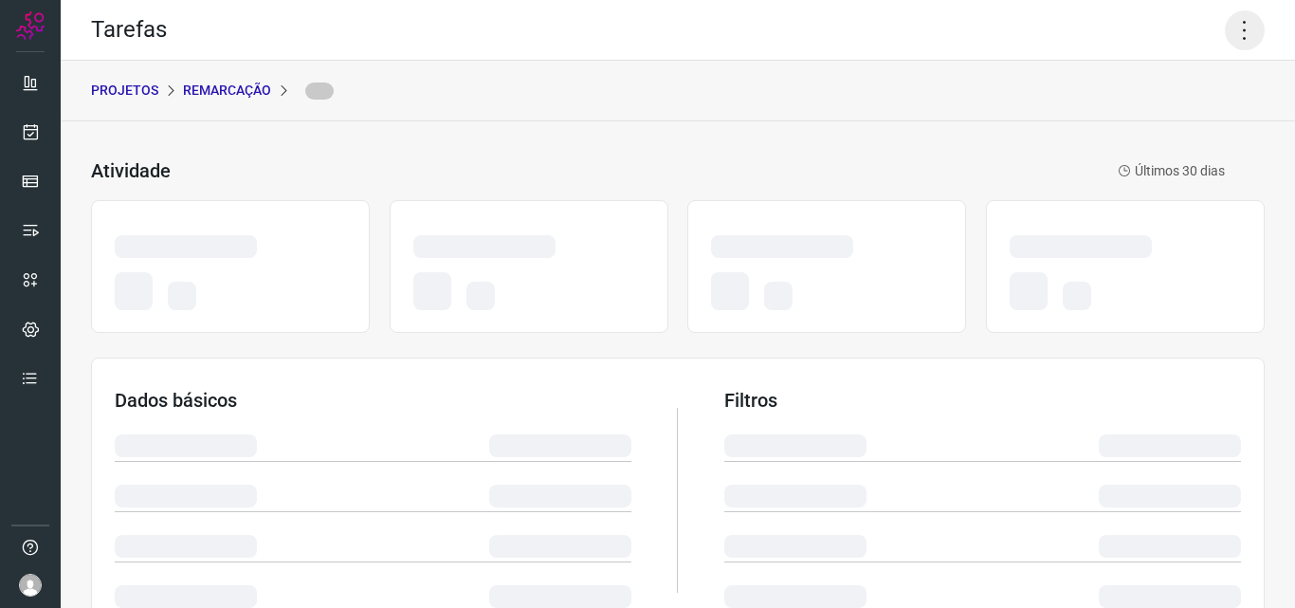
click at [1230, 24] on icon at bounding box center [1245, 30] width 40 height 40
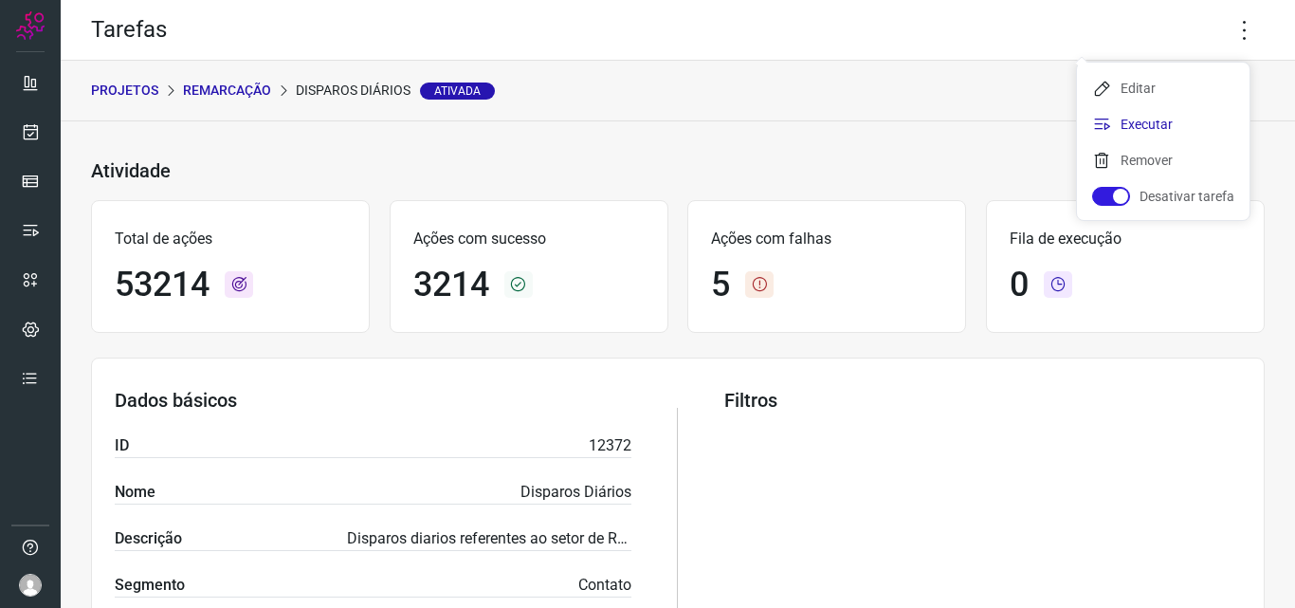
click at [1167, 126] on li "Executar" at bounding box center [1163, 124] width 173 height 30
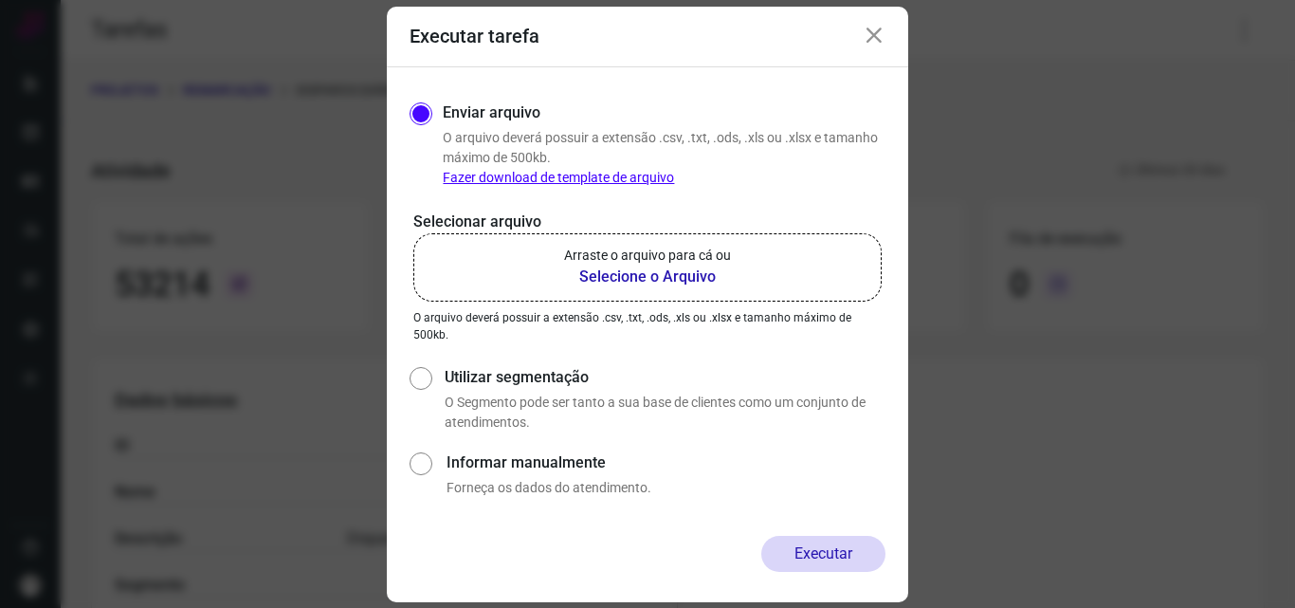
click at [600, 281] on b "Selecione o Arquivo" at bounding box center [647, 277] width 167 height 23
click at [0, 0] on input "Arraste o arquivo para cá ou Selecione o Arquivo" at bounding box center [0, 0] width 0 height 0
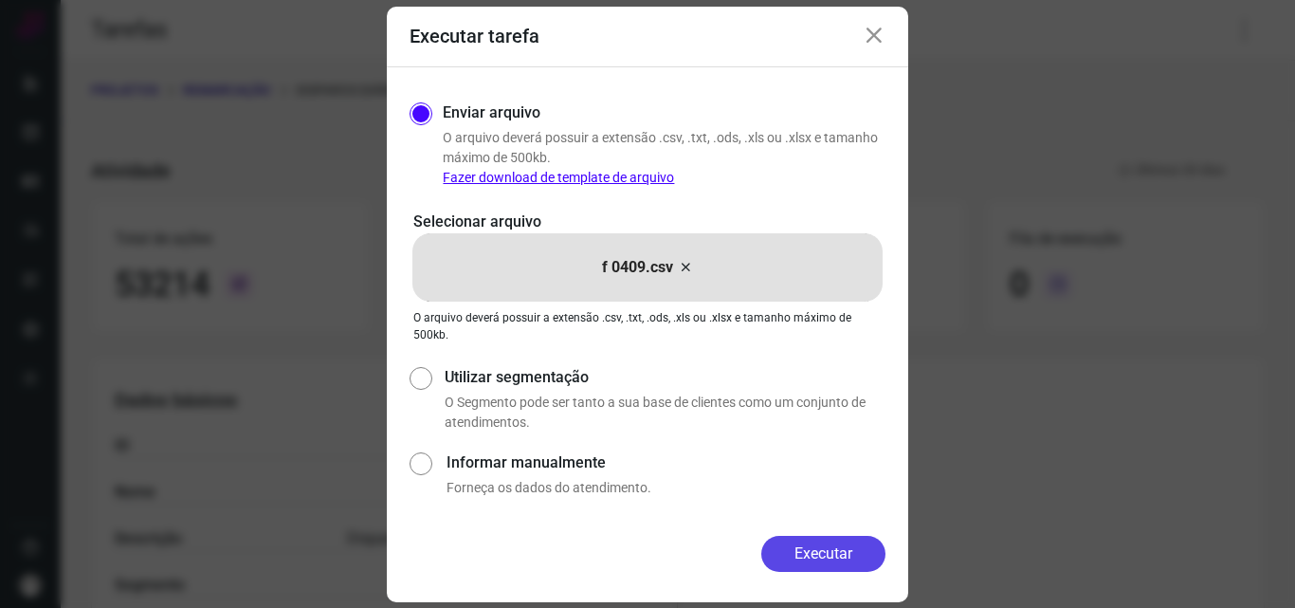
click at [804, 537] on button "Executar" at bounding box center [823, 554] width 124 height 36
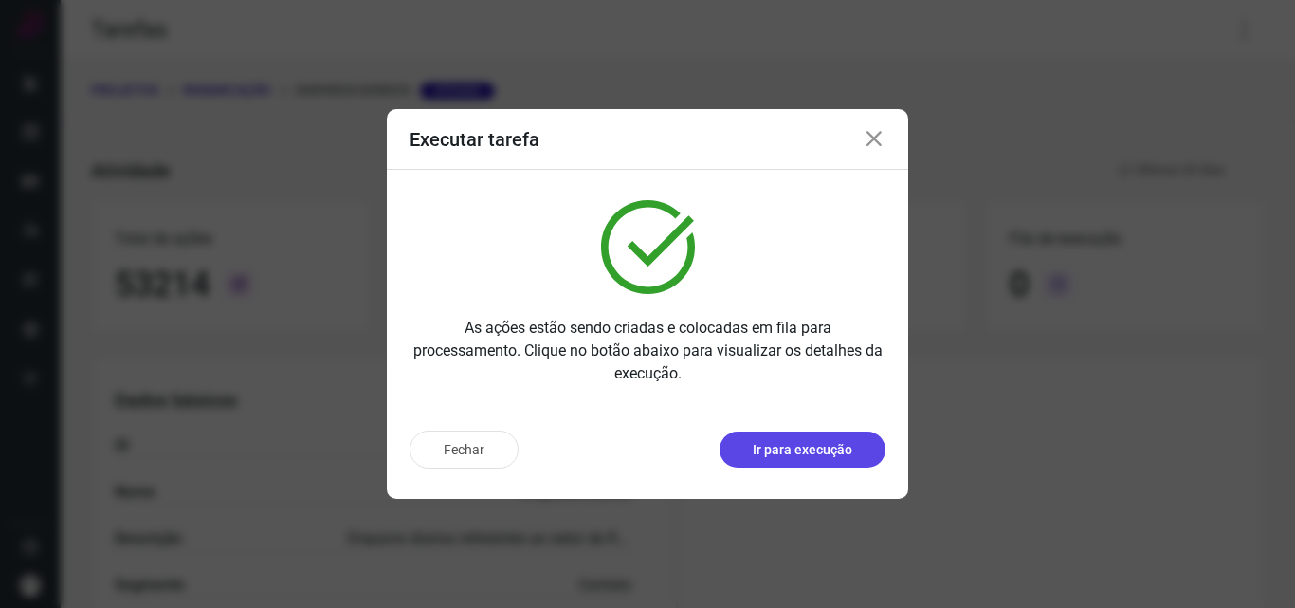
click at [815, 453] on p "Ir para execução" at bounding box center [803, 450] width 100 height 20
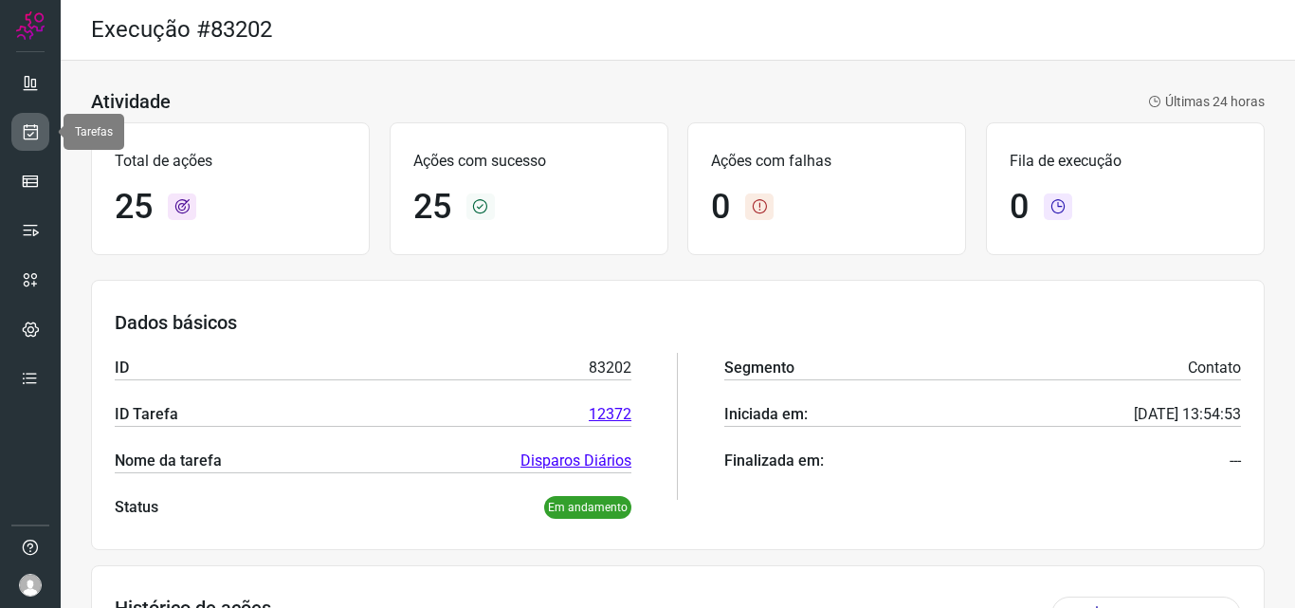
click at [14, 133] on link at bounding box center [30, 132] width 38 height 38
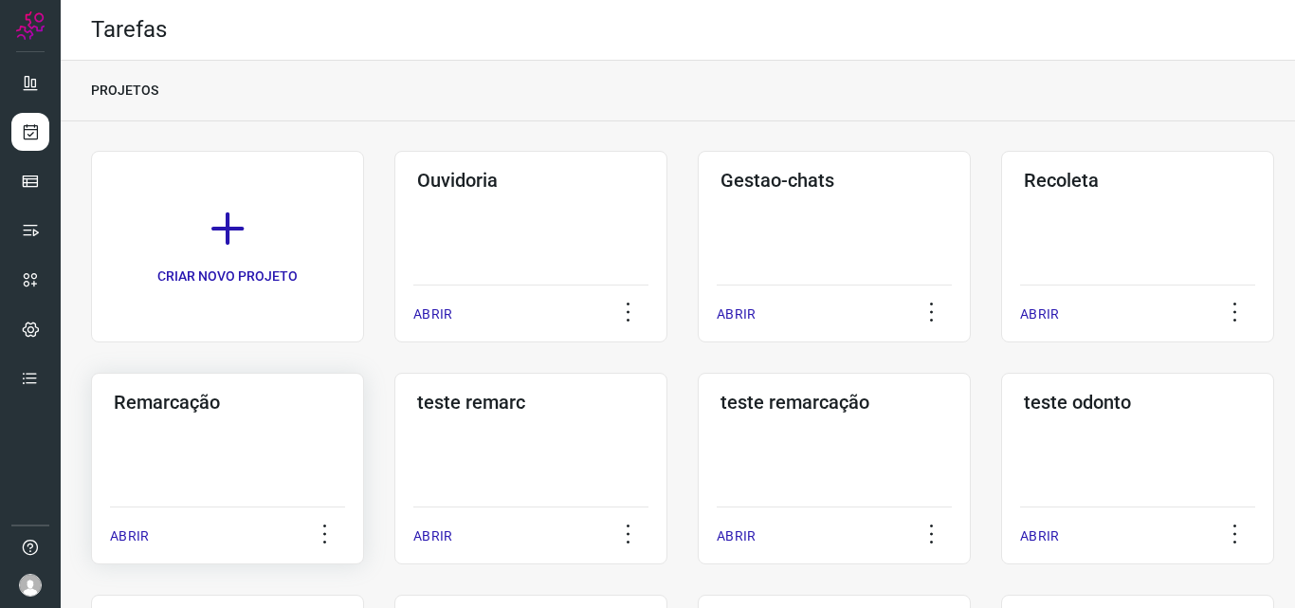
click at [259, 420] on div "Remarcação ABRIR" at bounding box center [227, 469] width 273 height 192
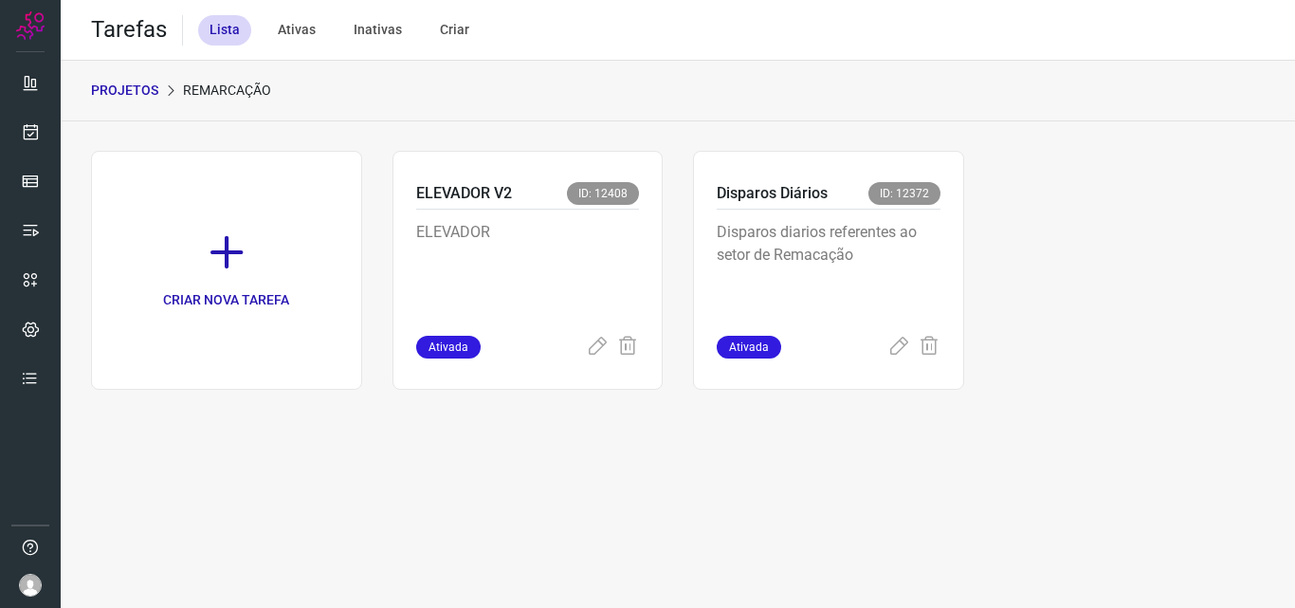
click at [819, 241] on p "Disparos diarios referentes ao setor de Remacação" at bounding box center [829, 268] width 224 height 95
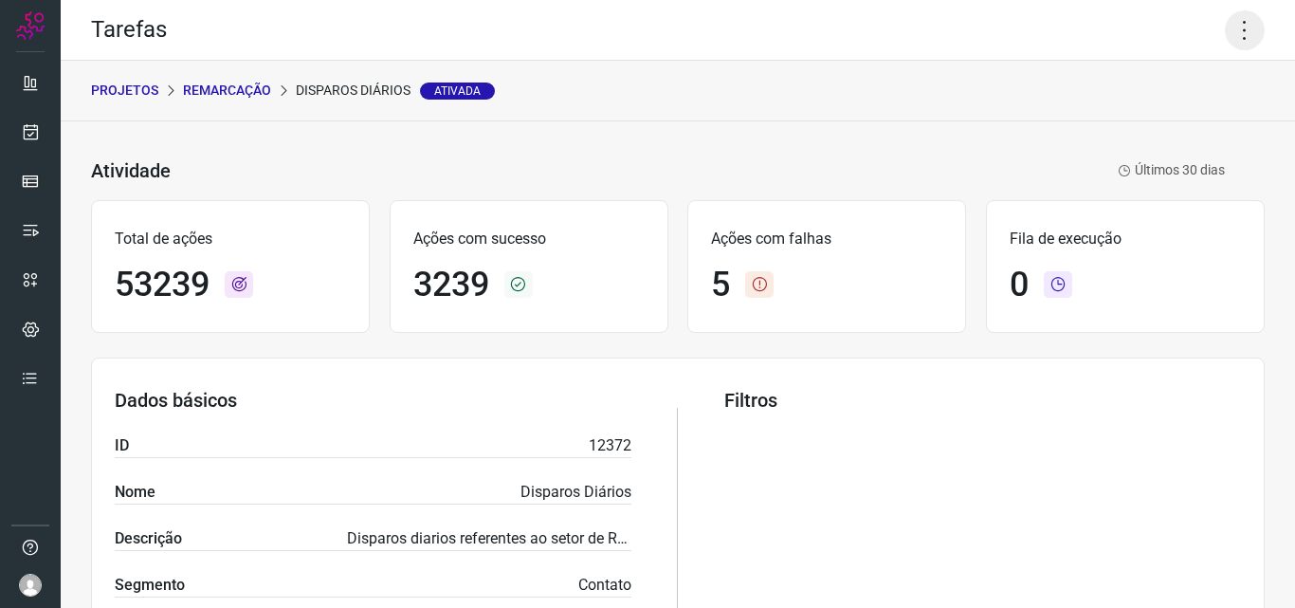
click at [1236, 12] on icon at bounding box center [1245, 30] width 40 height 40
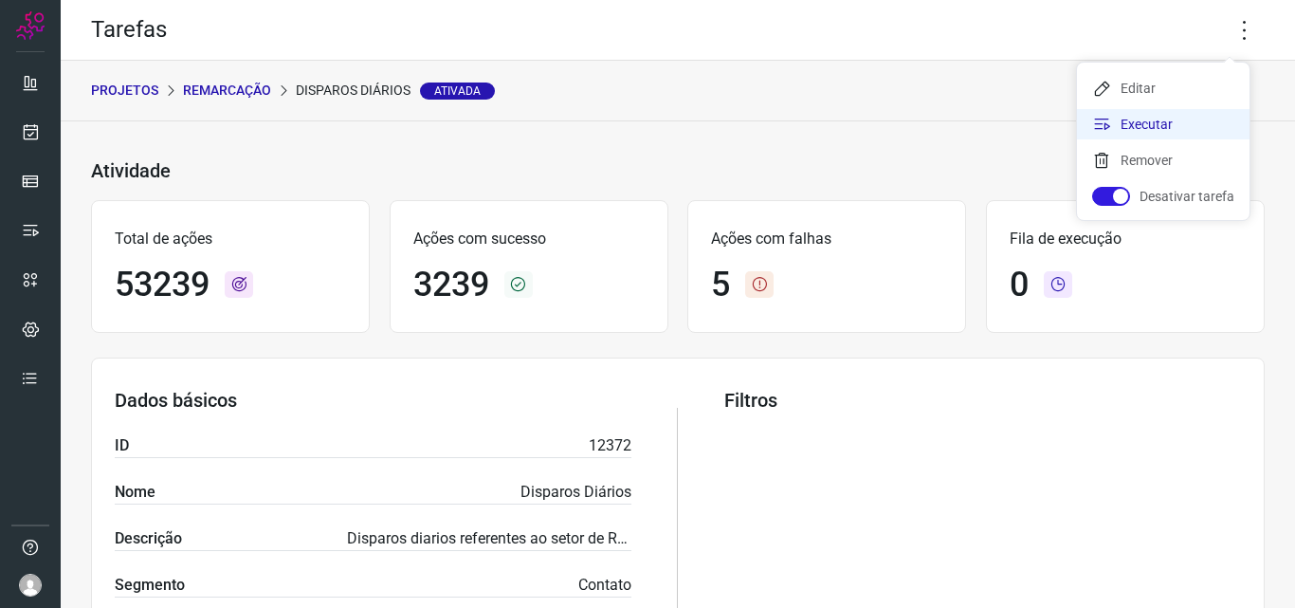
click at [1100, 114] on li "Executar" at bounding box center [1163, 124] width 173 height 30
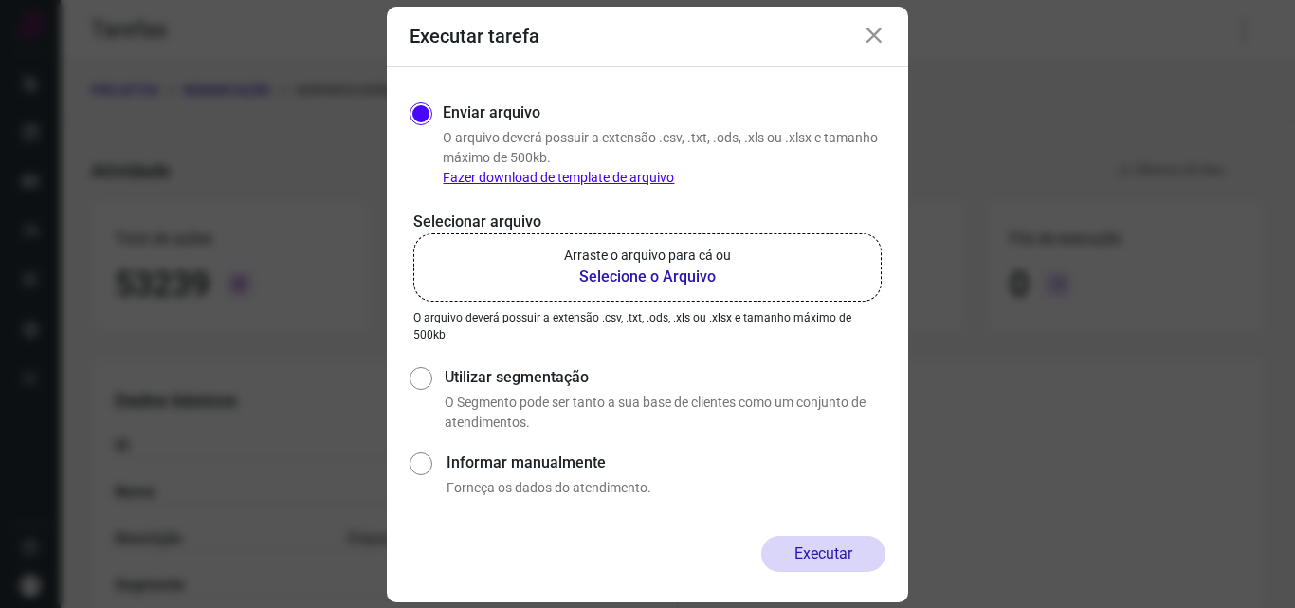
click at [649, 243] on label "Arraste o arquivo para cá ou Selecione o Arquivo" at bounding box center [647, 267] width 468 height 68
click at [0, 0] on input "Arraste o arquivo para cá ou Selecione o Arquivo" at bounding box center [0, 0] width 0 height 0
click at [591, 266] on b "Selecione o Arquivo" at bounding box center [647, 277] width 167 height 23
click at [0, 0] on input "Arraste o arquivo para cá ou Selecione o Arquivo" at bounding box center [0, 0] width 0 height 0
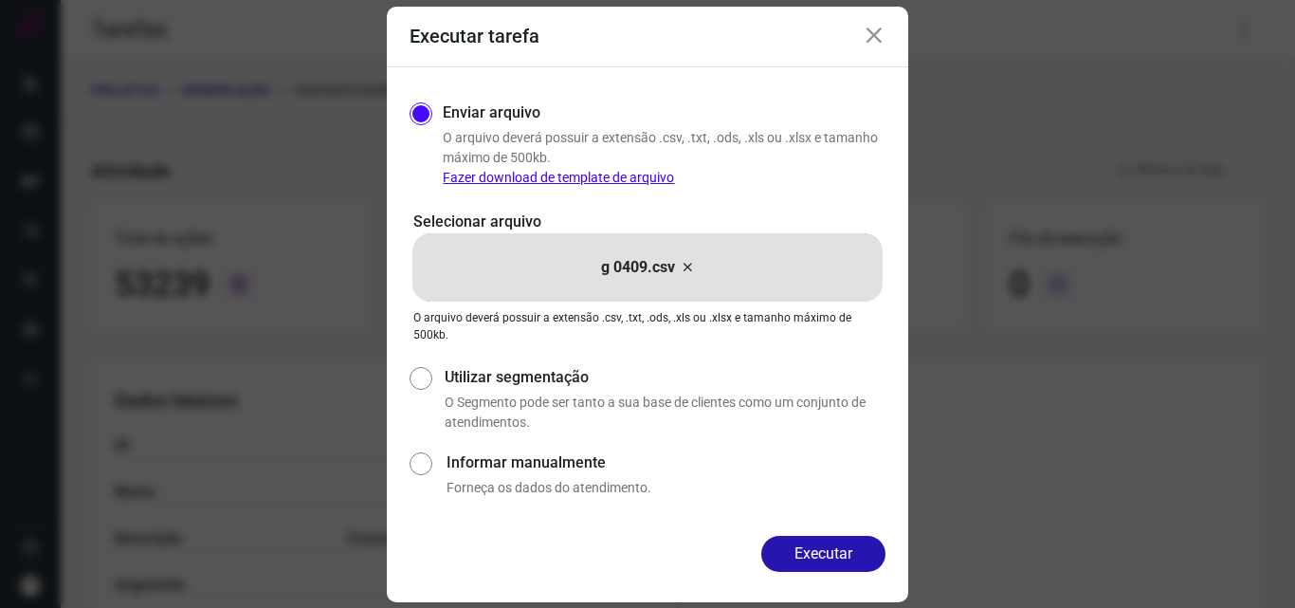
click at [816, 531] on div "Enviar arquivo O arquivo deverá possuir a extensão .csv, .txt, .ods, .xls ou .x…" at bounding box center [648, 301] width 522 height 468
click at [814, 544] on button "Executar" at bounding box center [823, 554] width 124 height 36
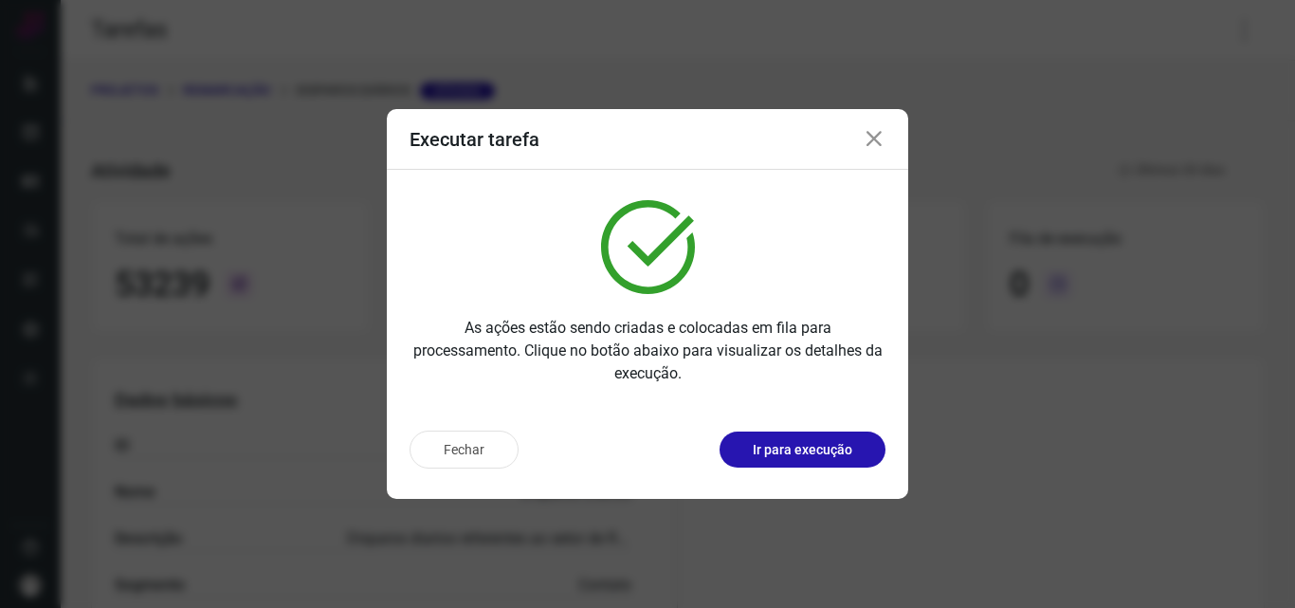
click at [805, 448] on p "Ir para execução" at bounding box center [803, 450] width 100 height 20
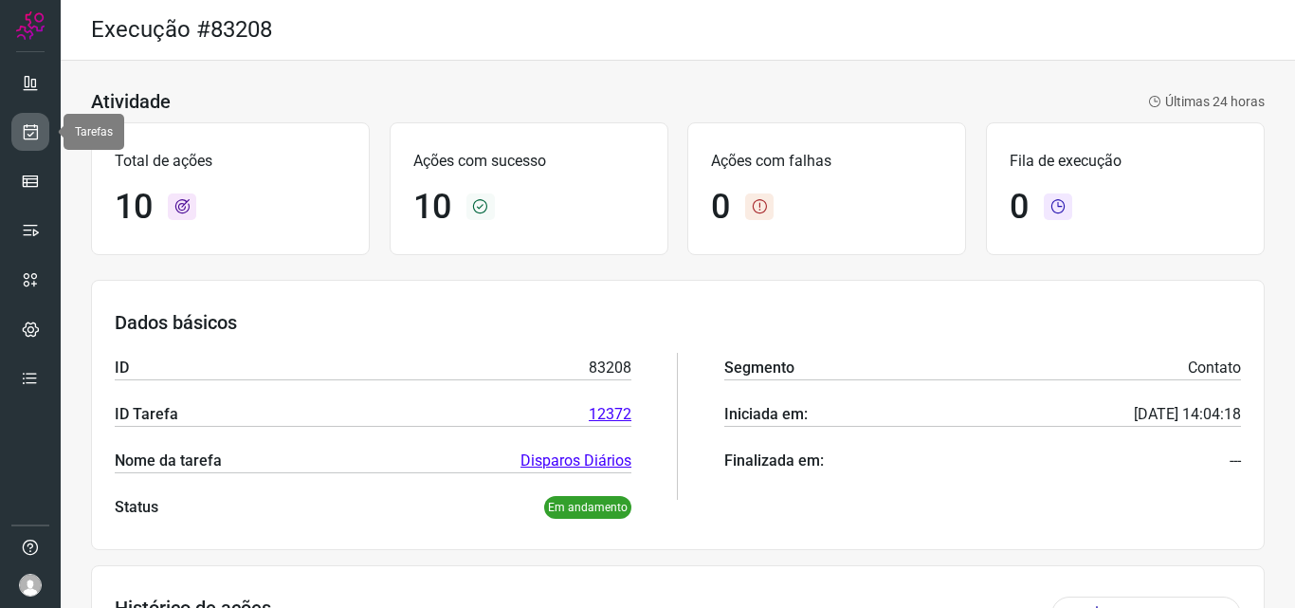
click at [40, 132] on link at bounding box center [30, 132] width 38 height 38
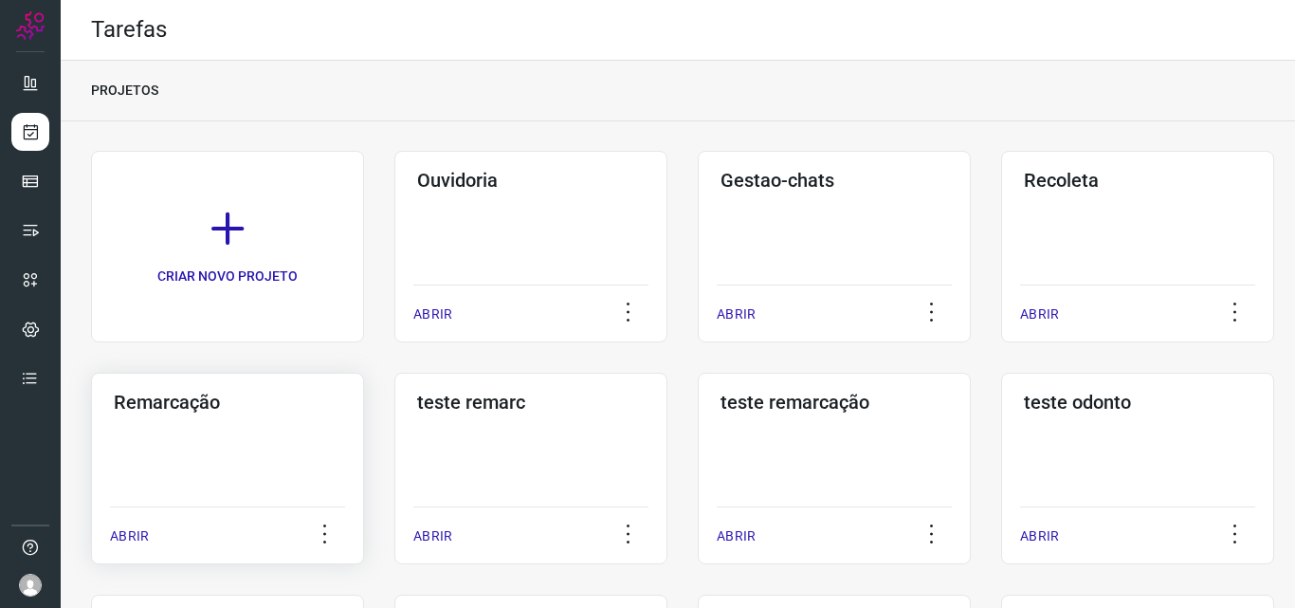
click at [275, 449] on div "Remarcação ABRIR" at bounding box center [227, 469] width 273 height 192
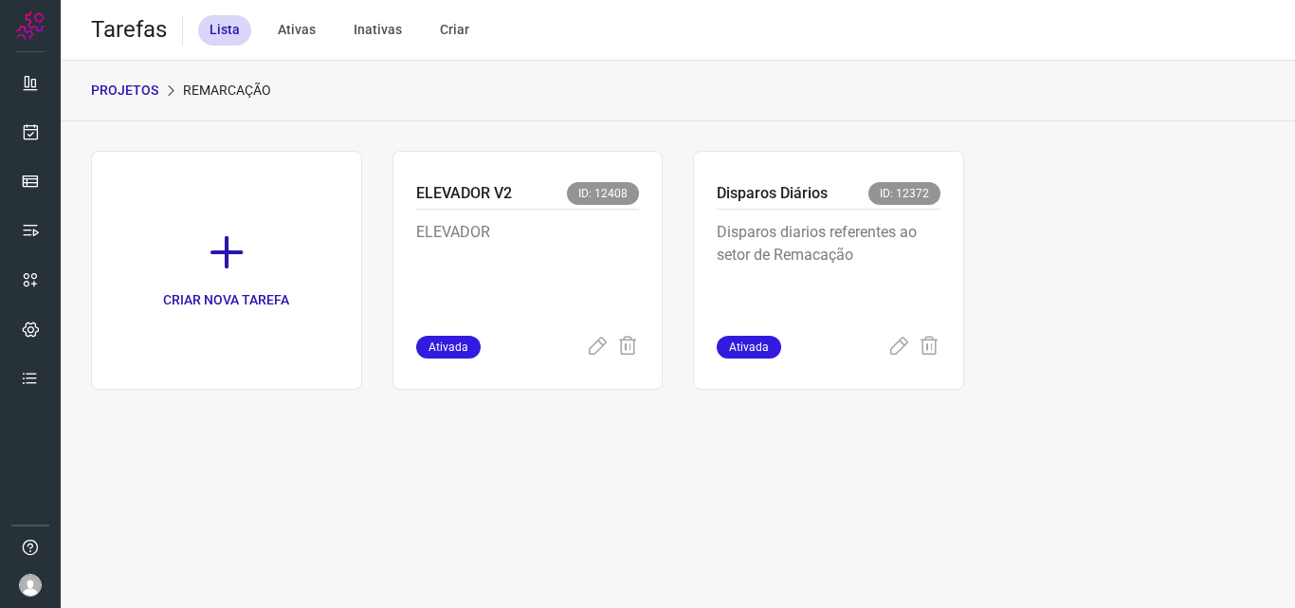
click at [814, 286] on p "Disparos diarios referentes ao setor de Remacação" at bounding box center [829, 268] width 224 height 95
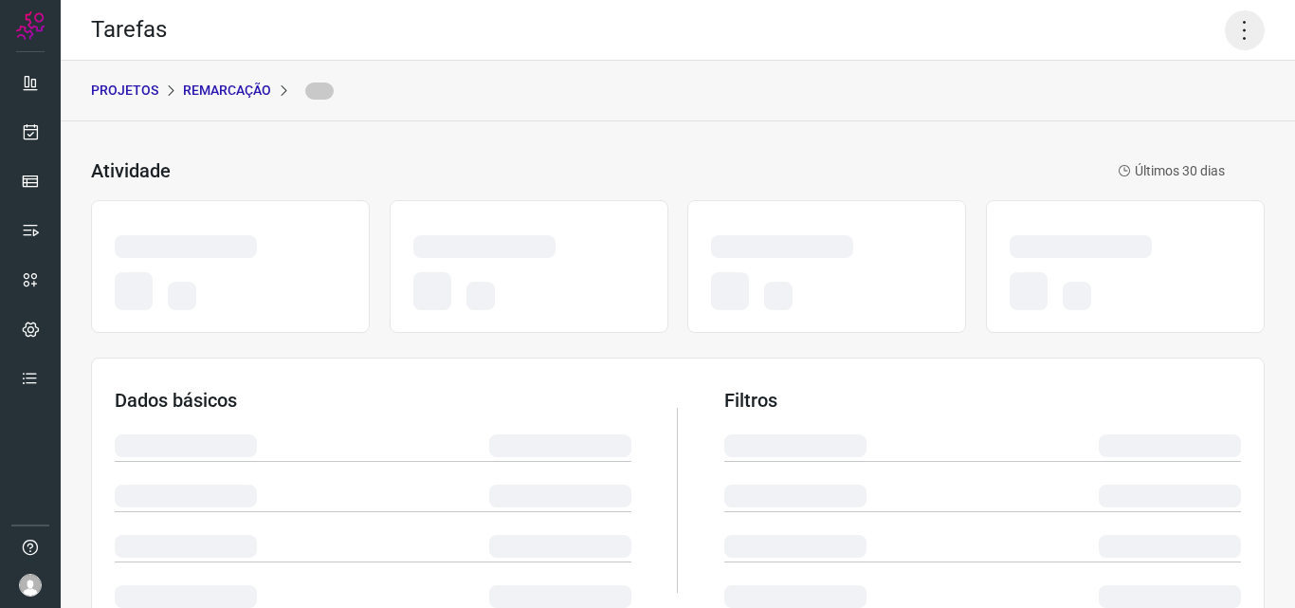
click at [1226, 37] on icon at bounding box center [1245, 30] width 40 height 40
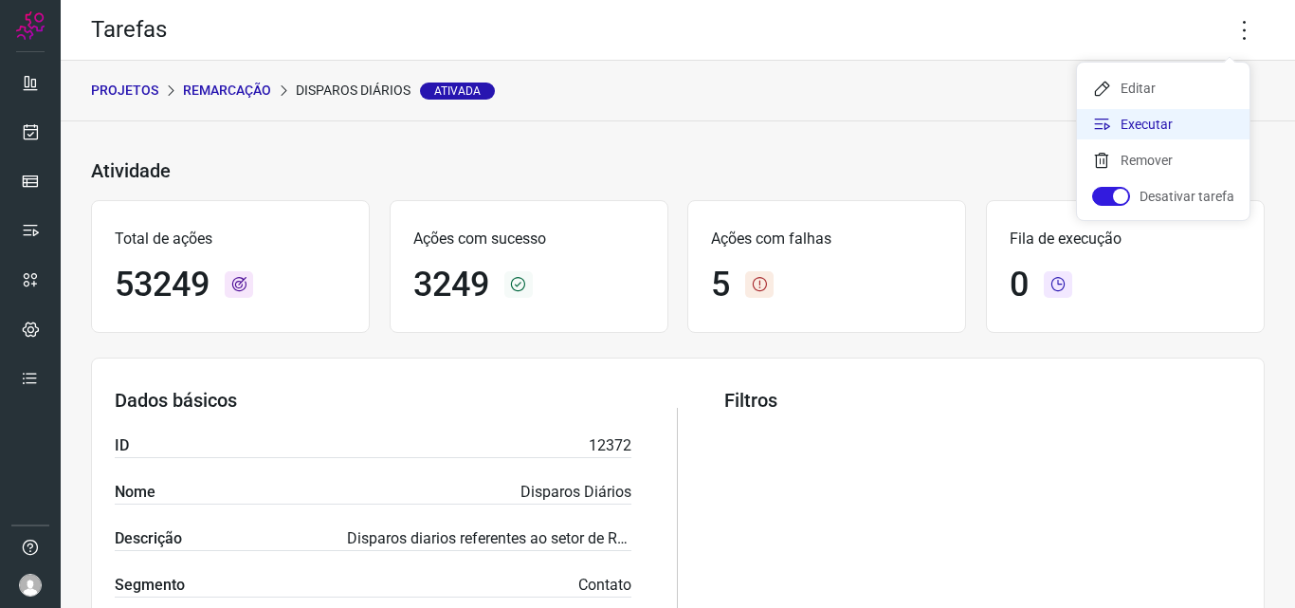
click at [1130, 121] on li "Executar" at bounding box center [1163, 124] width 173 height 30
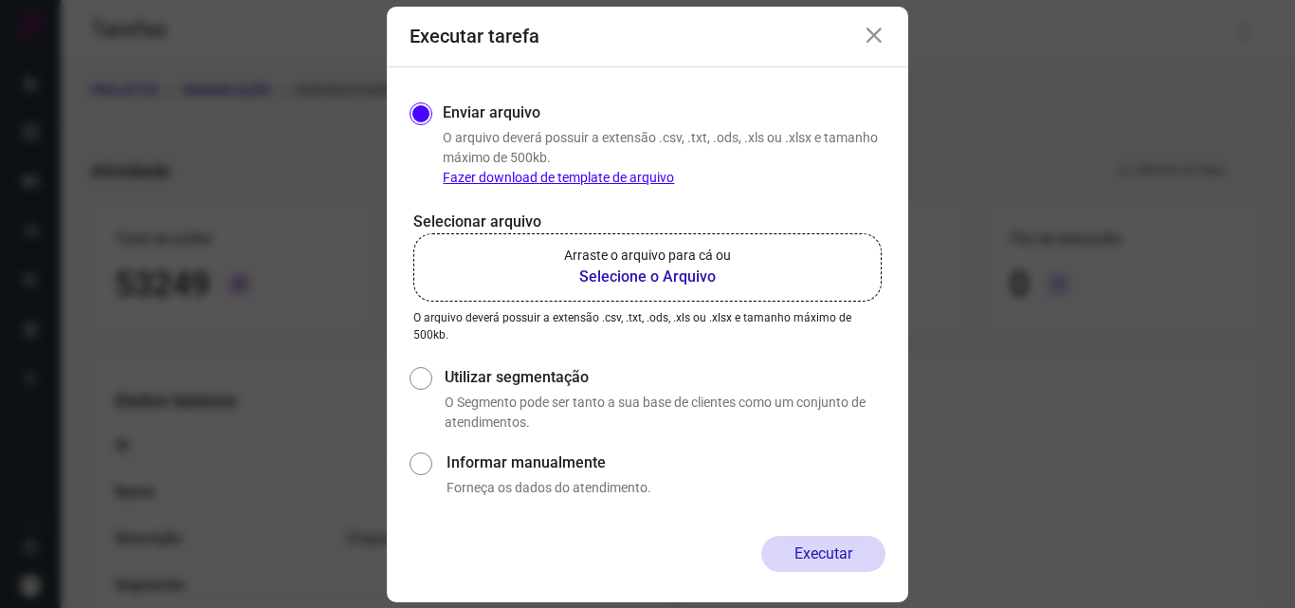
click at [639, 261] on p "Arraste o arquivo para cá ou" at bounding box center [647, 256] width 167 height 20
click at [0, 0] on input "Arraste o arquivo para cá ou Selecione o Arquivo" at bounding box center [0, 0] width 0 height 0
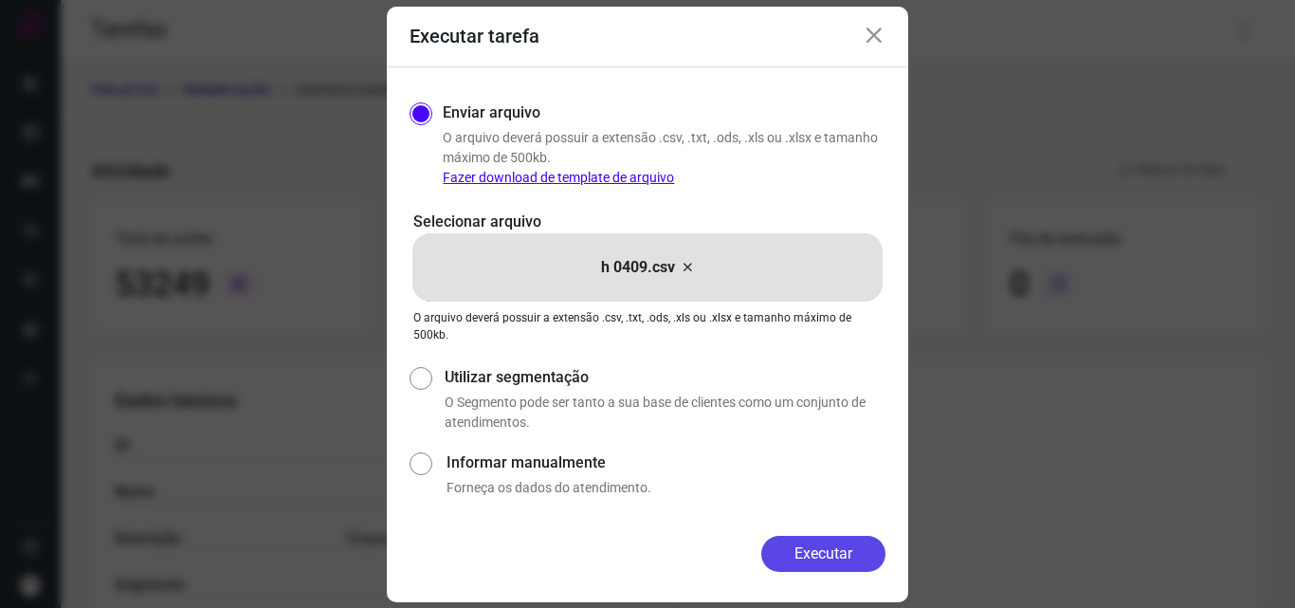
click at [803, 562] on button "Executar" at bounding box center [823, 554] width 124 height 36
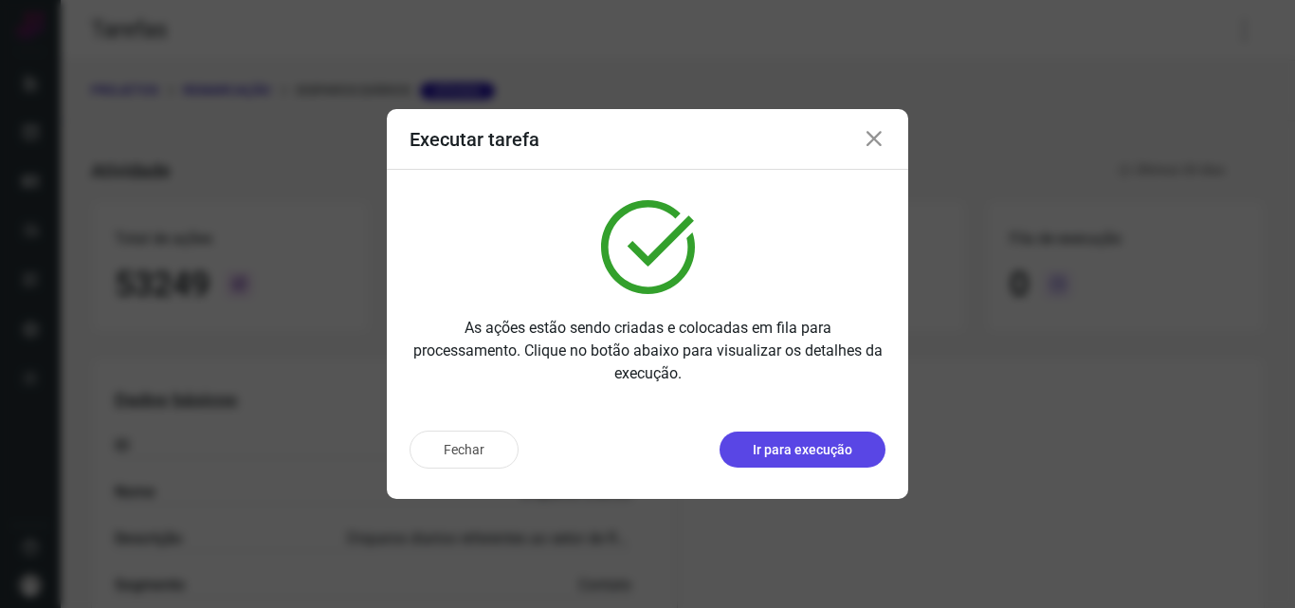
click at [815, 459] on p "Ir para execução" at bounding box center [803, 450] width 100 height 20
